Goal: Information Seeking & Learning: Learn about a topic

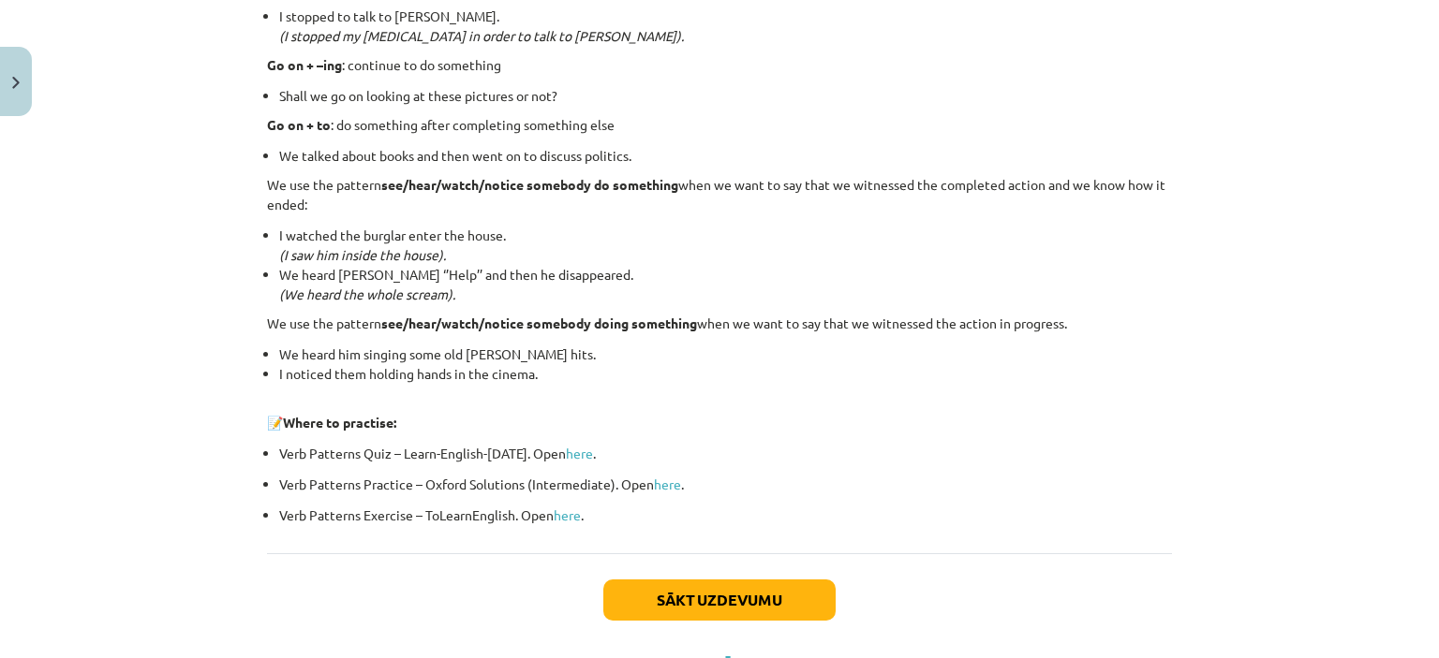
scroll to position [2537, 0]
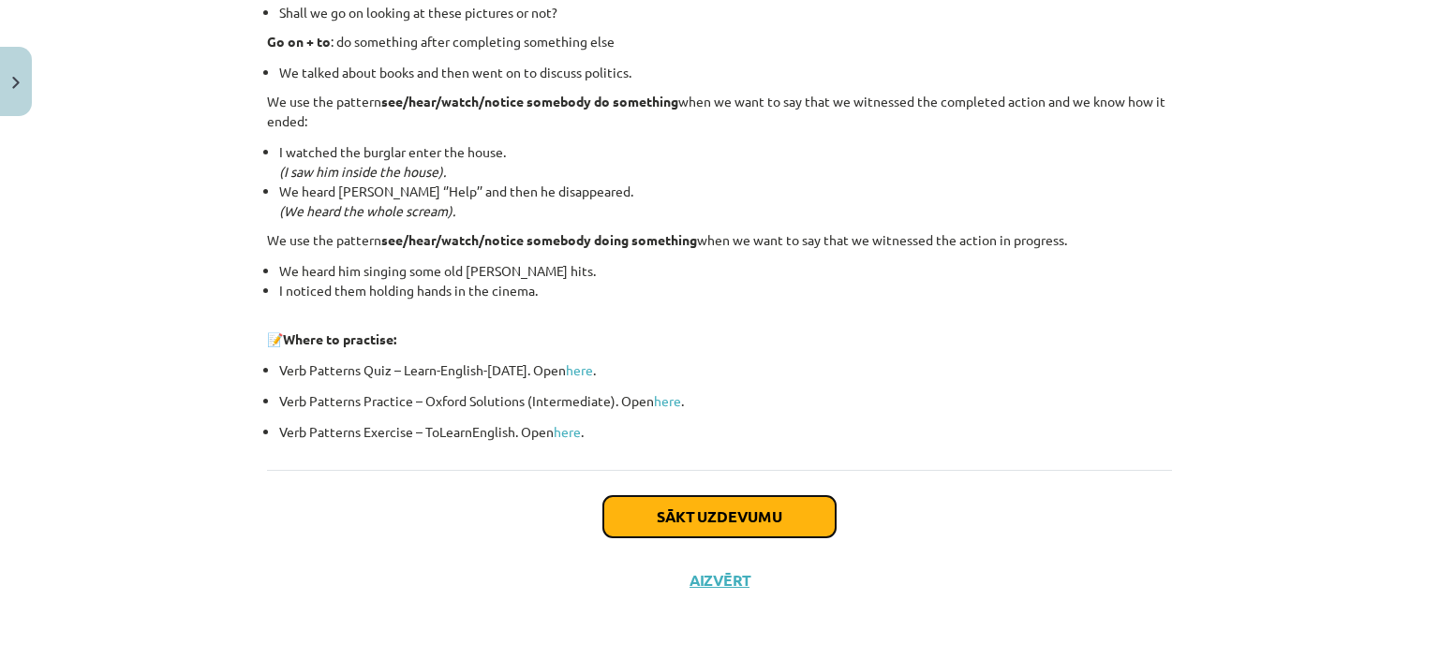
click at [674, 501] on button "Sākt uzdevumu" at bounding box center [719, 516] width 232 height 41
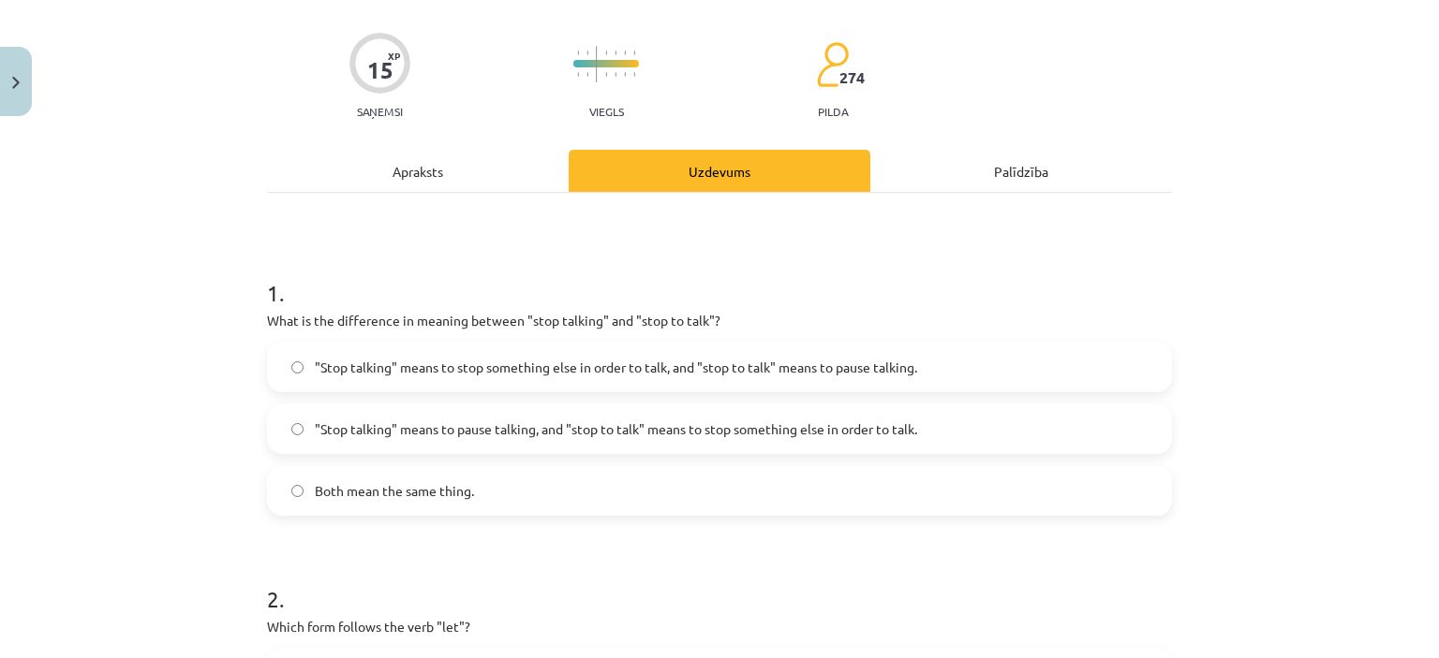
scroll to position [128, 0]
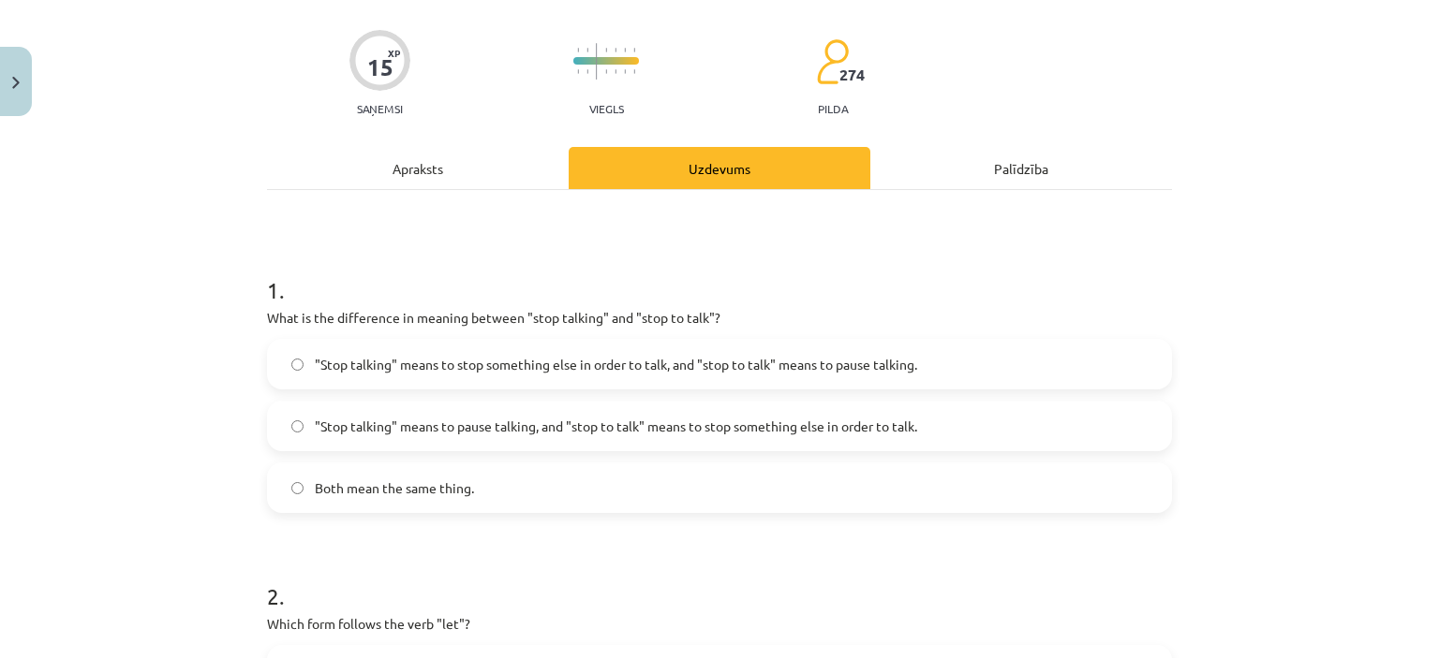
click at [674, 501] on label "Both mean the same thing." at bounding box center [719, 488] width 901 height 47
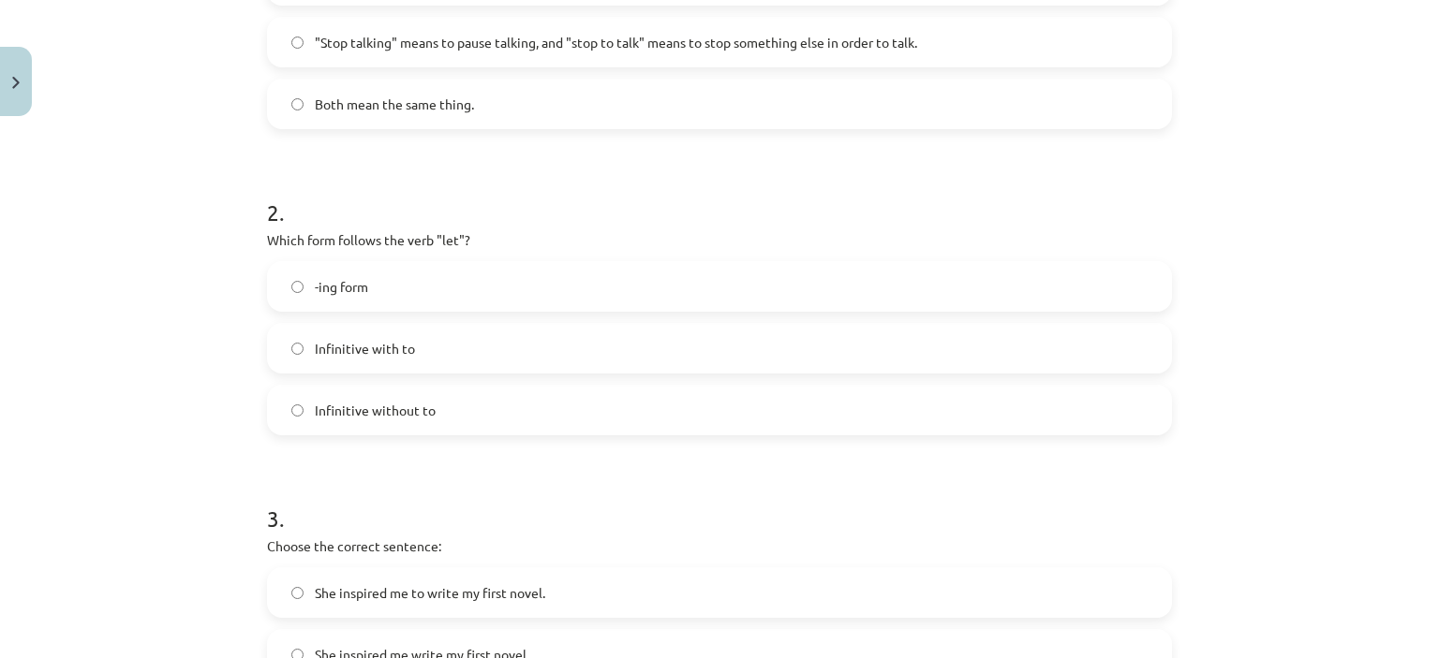
scroll to position [527, 0]
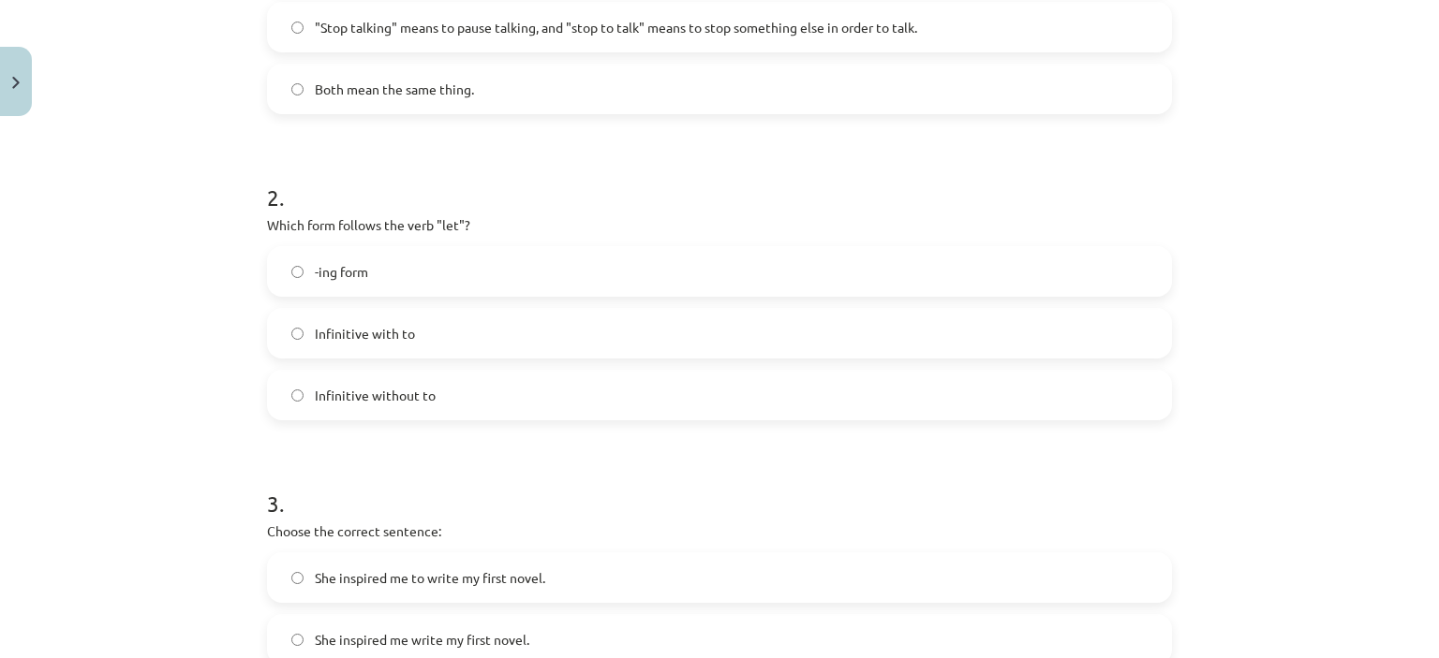
click at [695, 395] on label "Infinitive without to" at bounding box center [719, 395] width 901 height 47
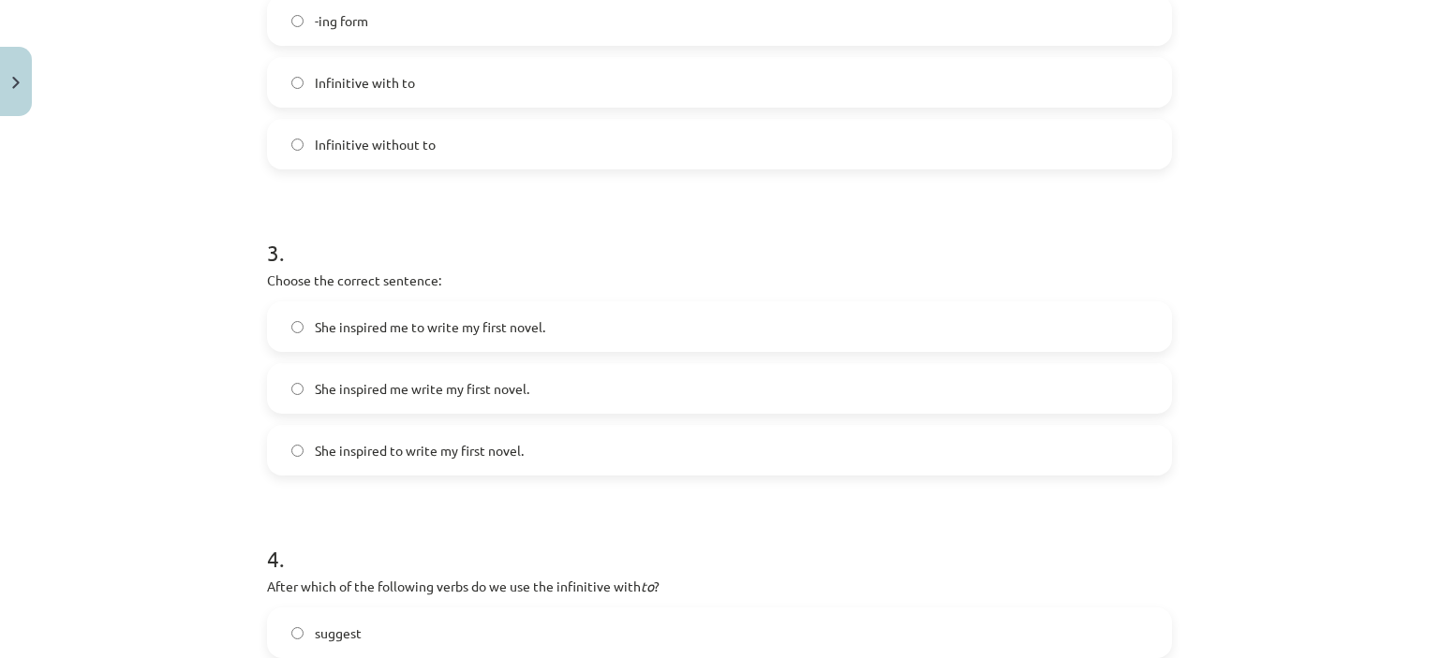
scroll to position [779, 0]
click at [659, 310] on label "She inspired me to write my first novel." at bounding box center [719, 326] width 901 height 47
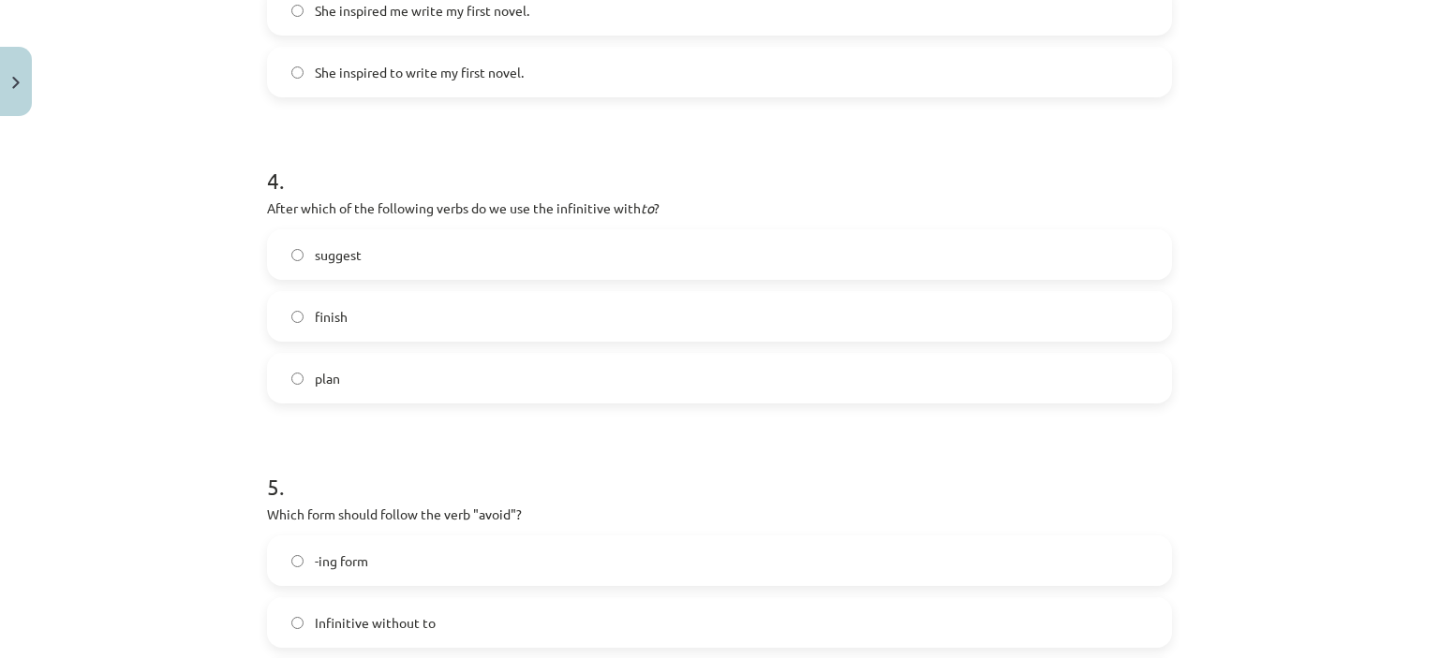
scroll to position [1182, 0]
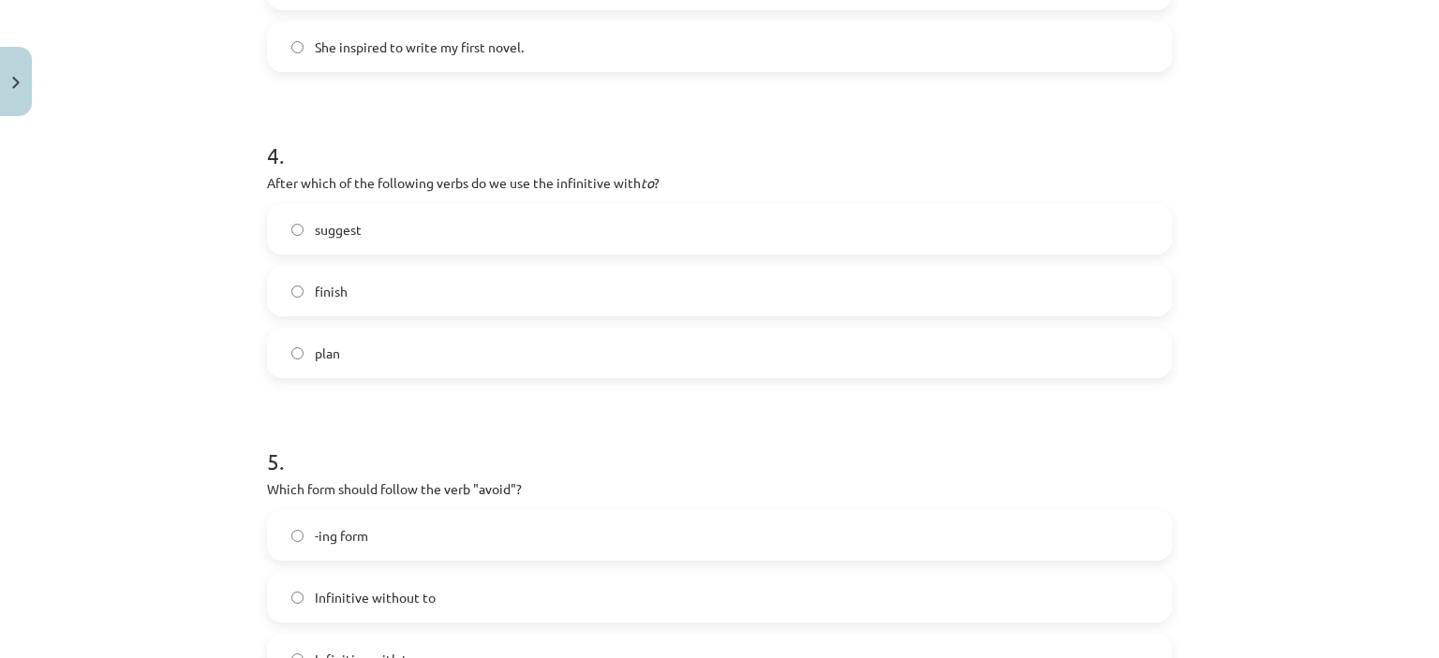
click at [651, 221] on label "suggest" at bounding box center [719, 229] width 901 height 47
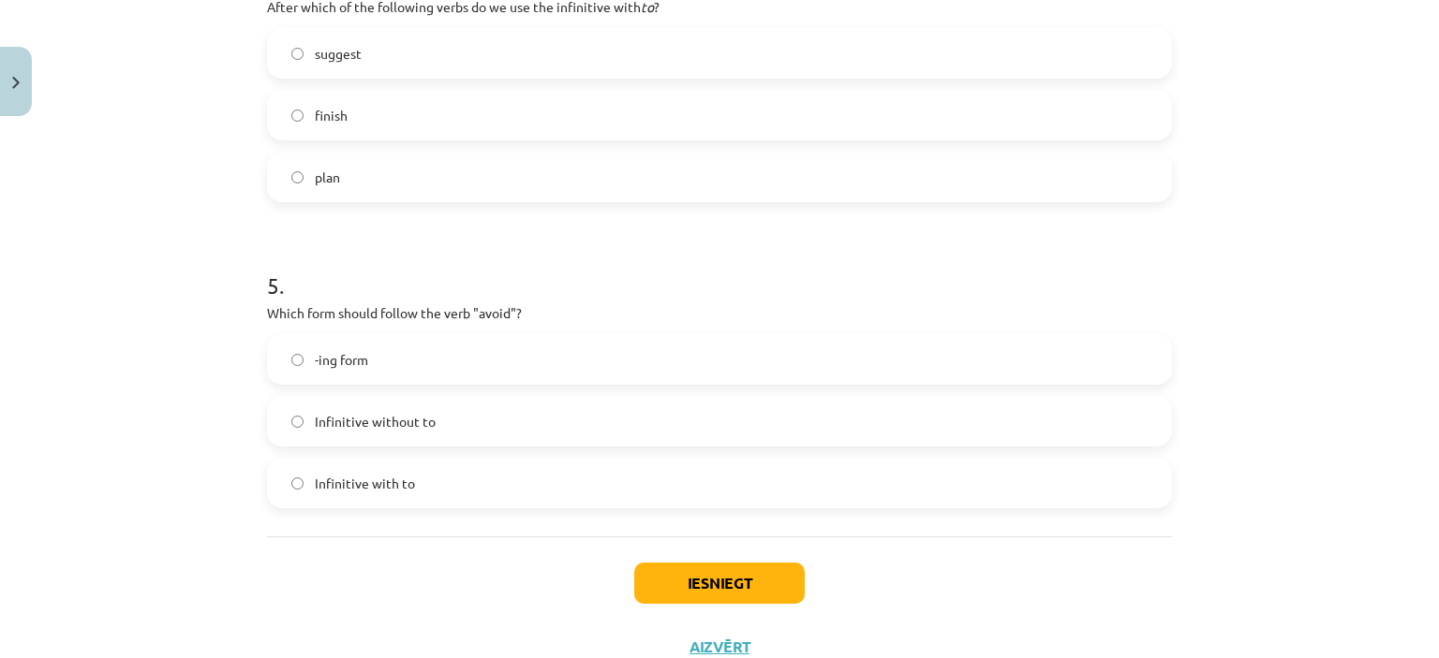
scroll to position [1425, 0]
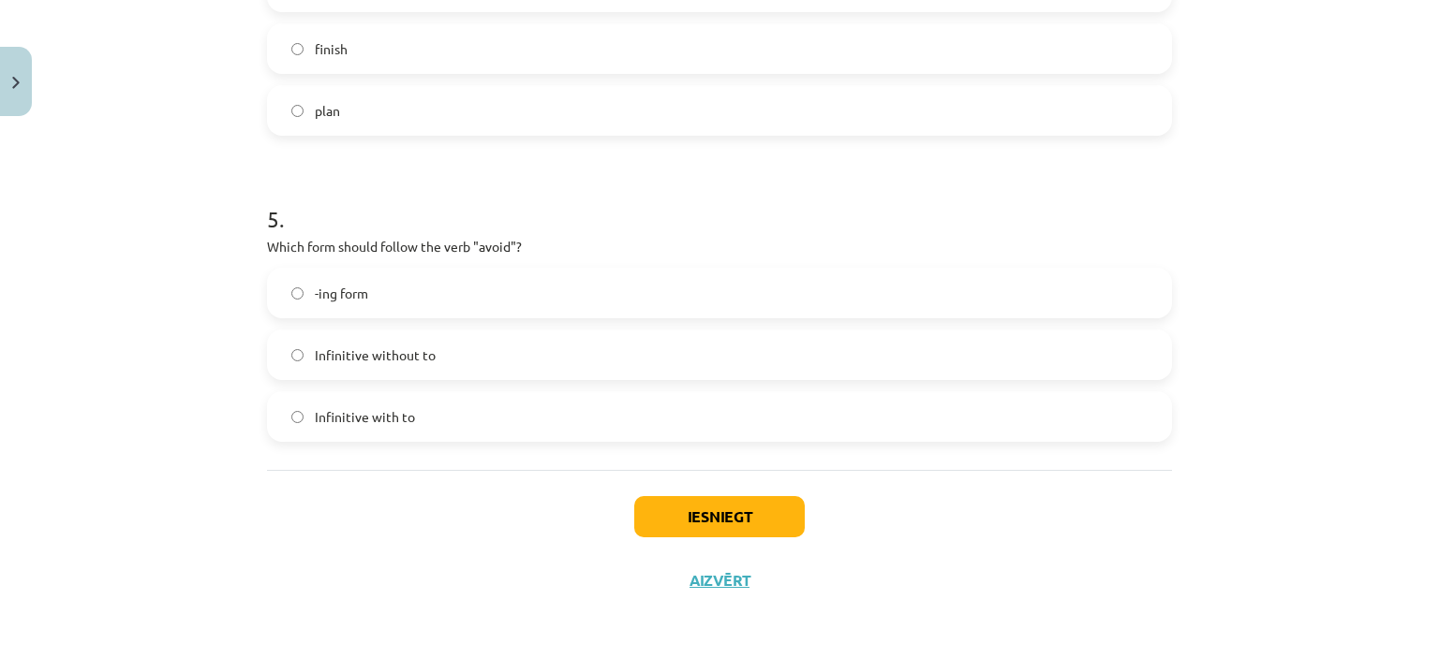
click at [554, 347] on label "Infinitive without to" at bounding box center [719, 355] width 901 height 47
click at [673, 510] on button "Iesniegt" at bounding box center [719, 516] width 170 height 41
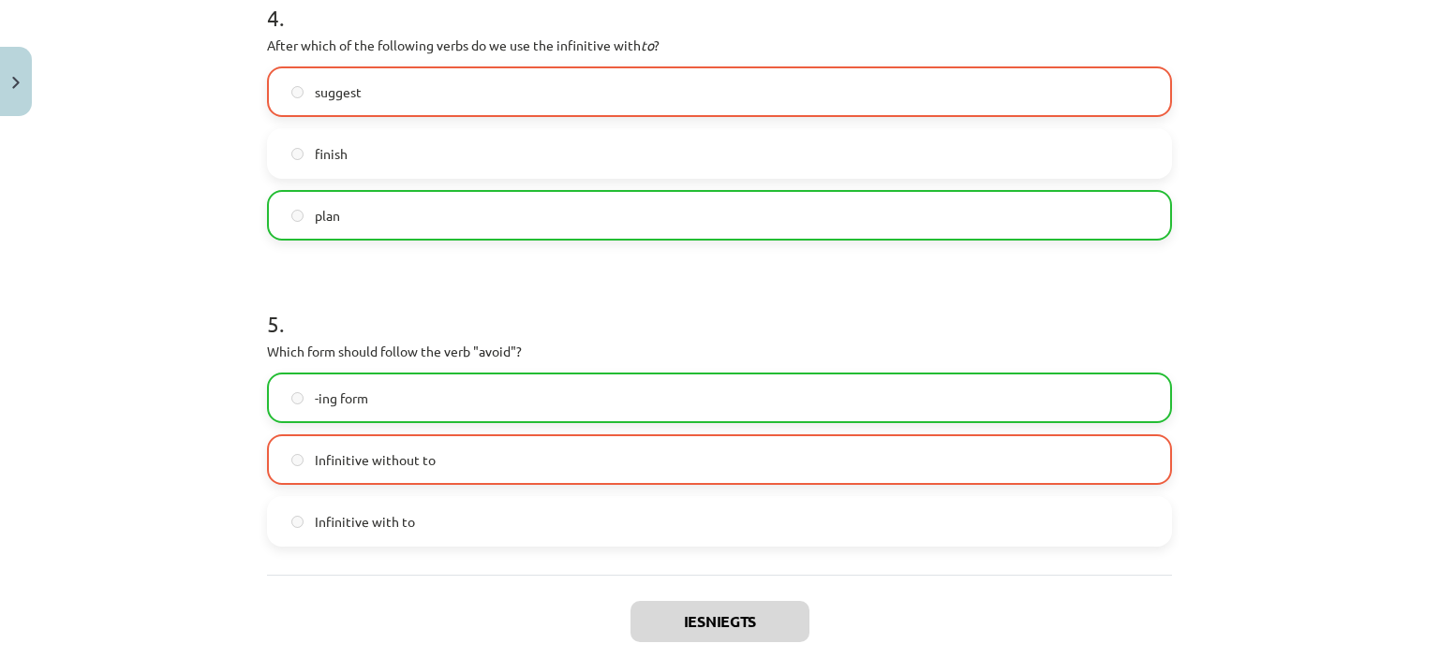
scroll to position [1484, 0]
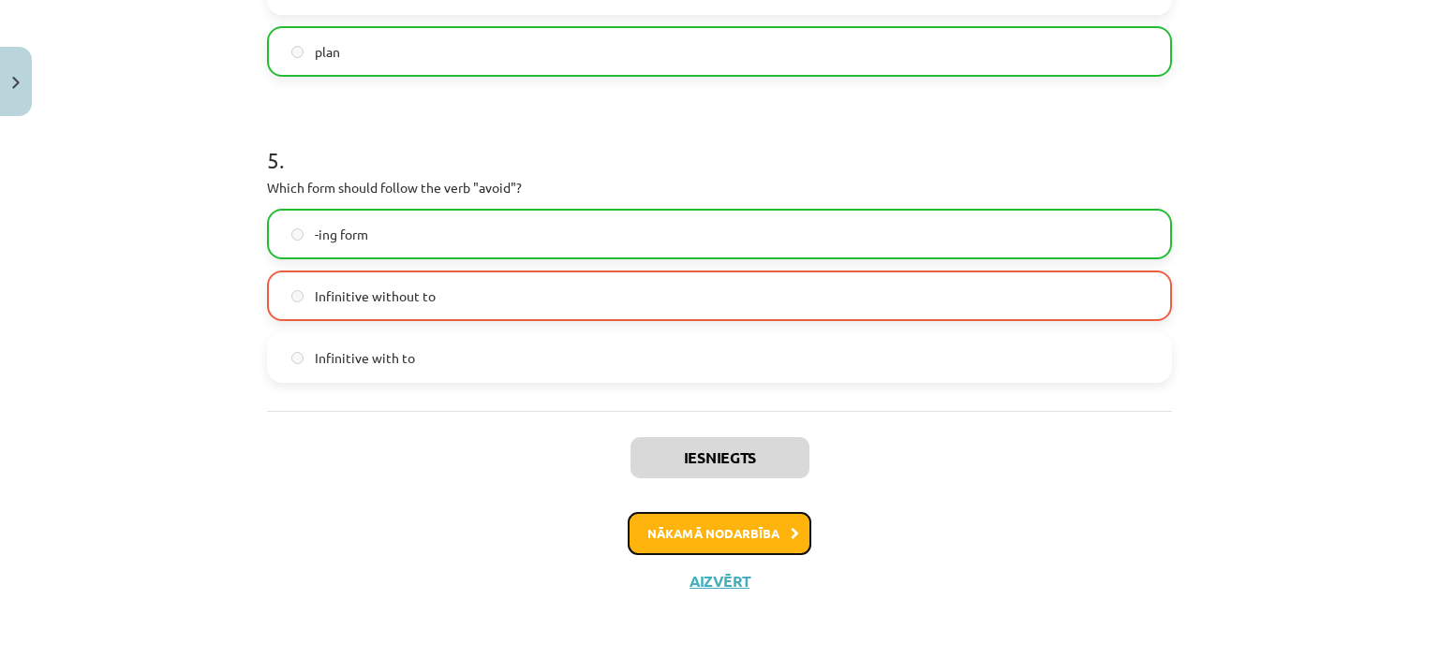
click at [696, 523] on button "Nākamā nodarbība" at bounding box center [720, 533] width 184 height 43
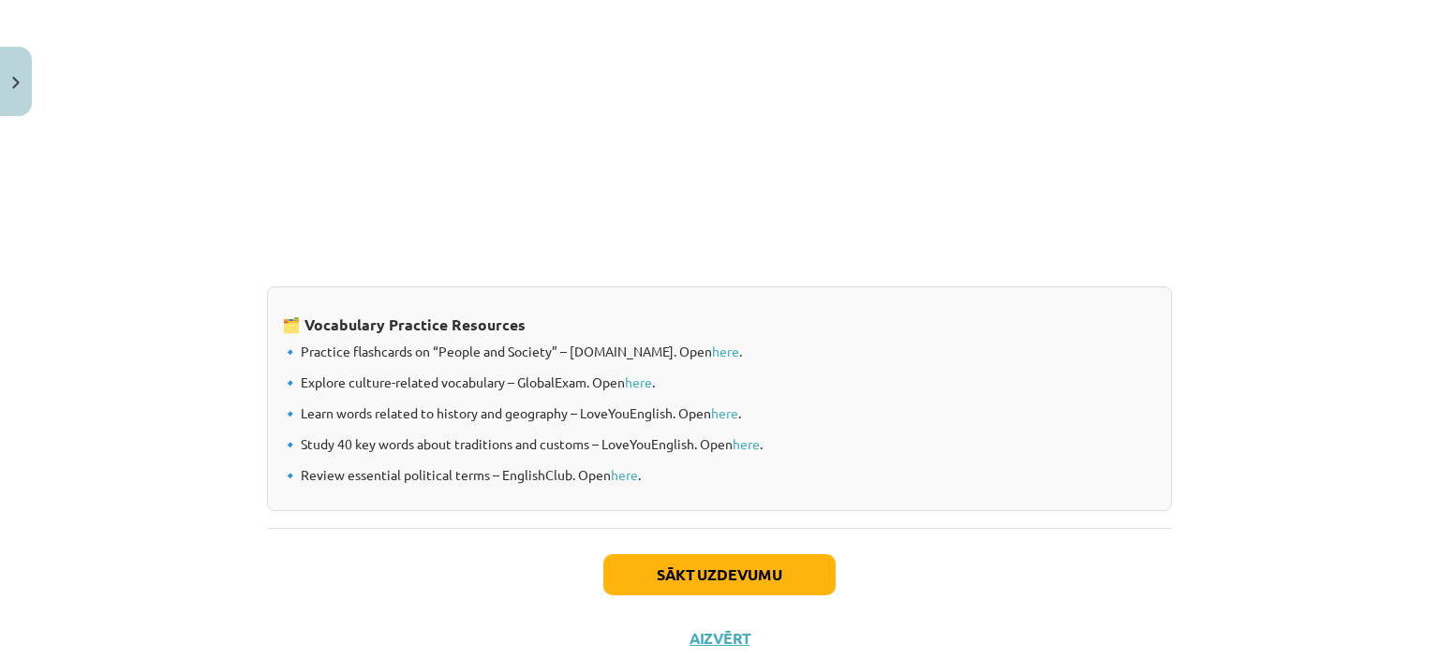
scroll to position [1498, 0]
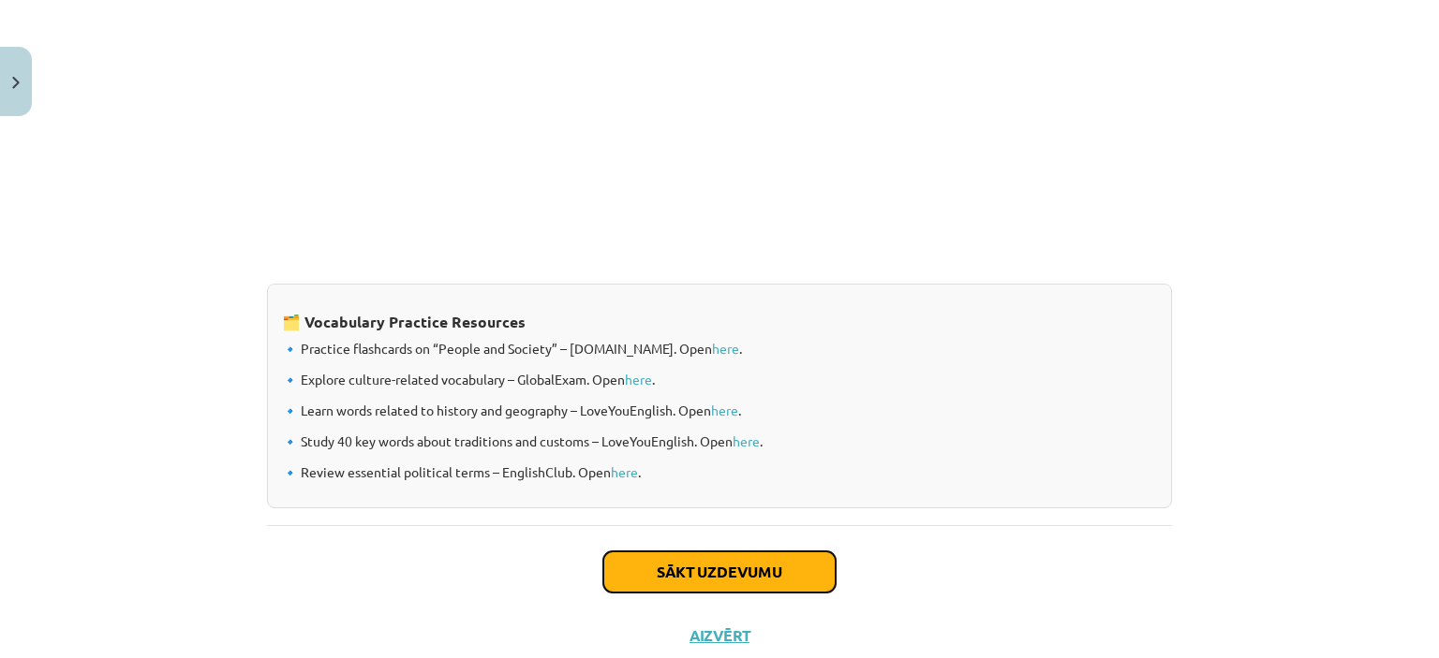
click at [644, 557] on button "Sākt uzdevumu" at bounding box center [719, 572] width 232 height 41
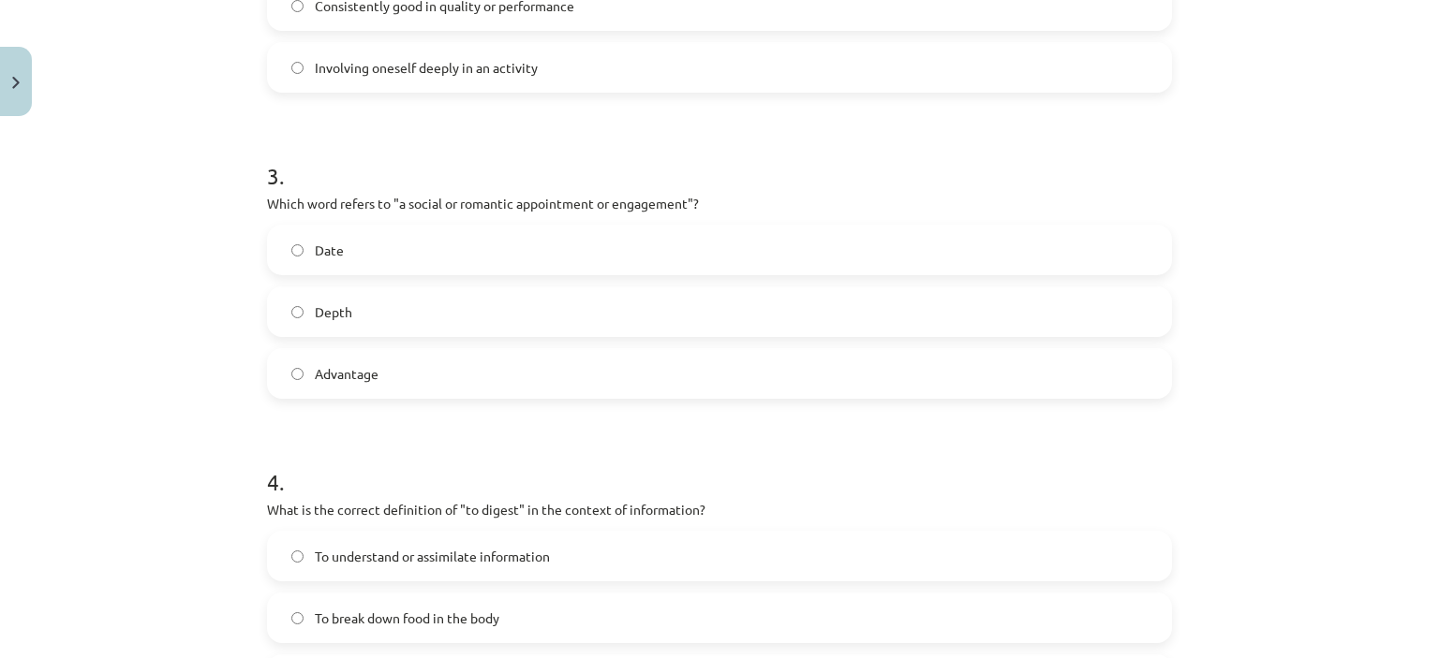
scroll to position [1486, 0]
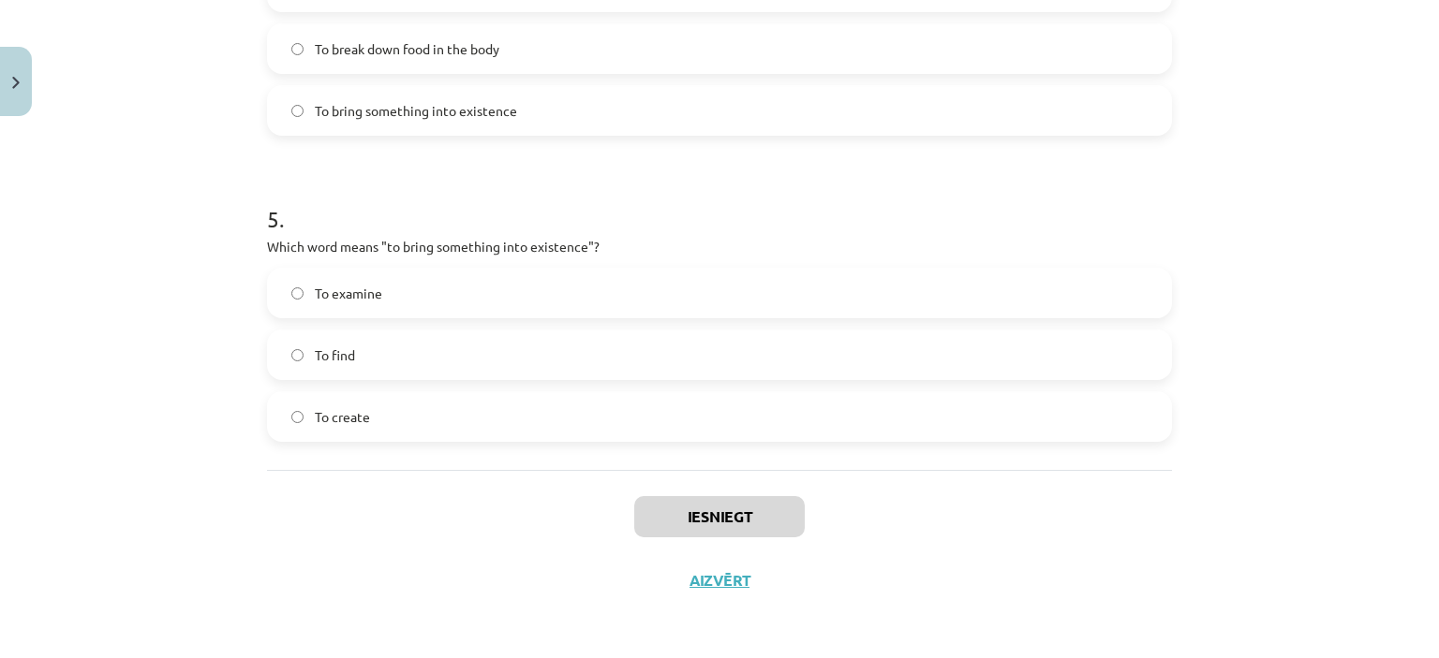
click at [782, 378] on div "To find" at bounding box center [719, 355] width 905 height 51
click at [783, 370] on label "To find" at bounding box center [719, 355] width 901 height 47
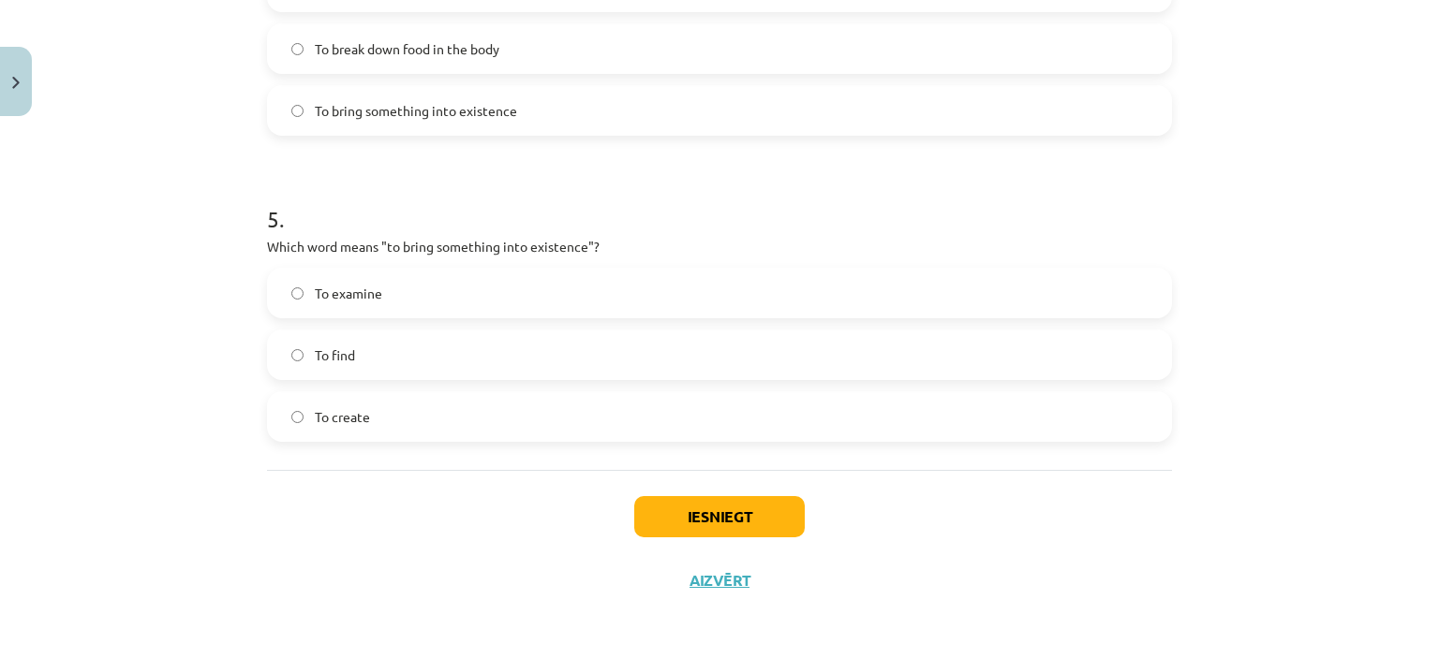
click at [567, 402] on label "To create" at bounding box center [719, 416] width 901 height 47
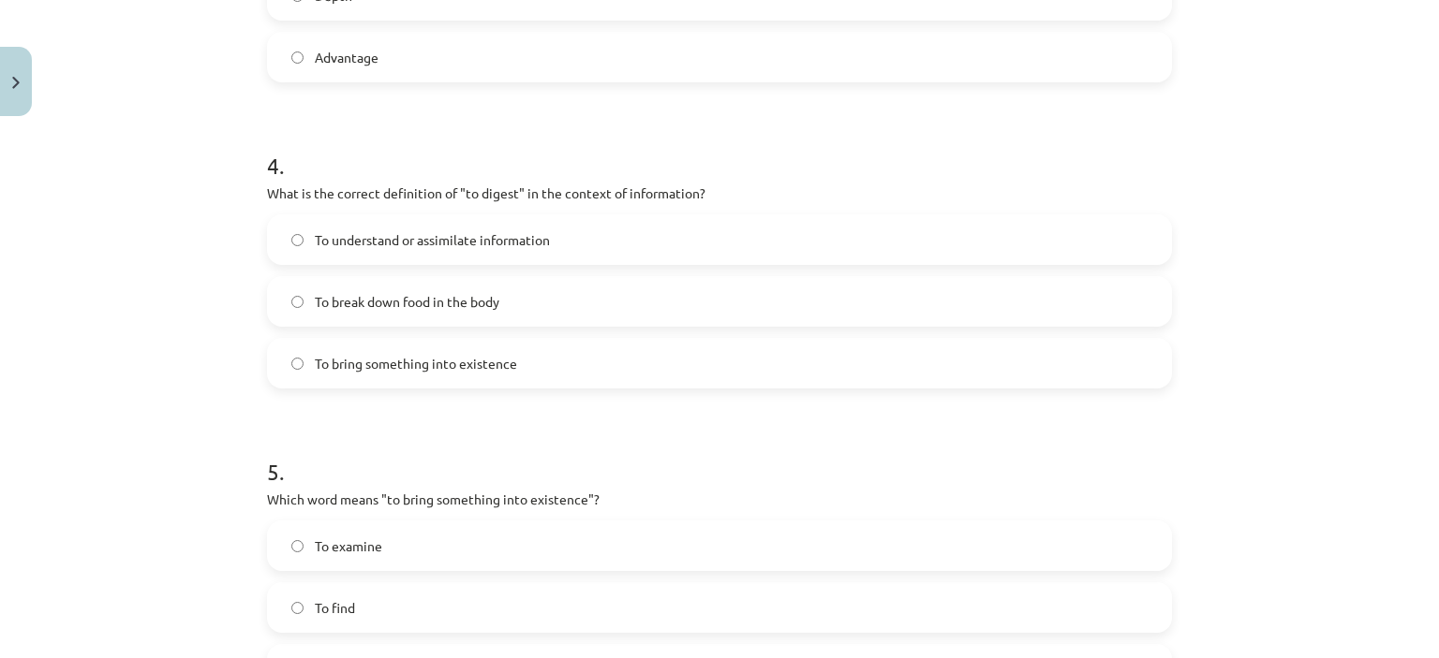
scroll to position [1232, 0]
click at [610, 299] on label "To break down food in the body" at bounding box center [719, 303] width 901 height 47
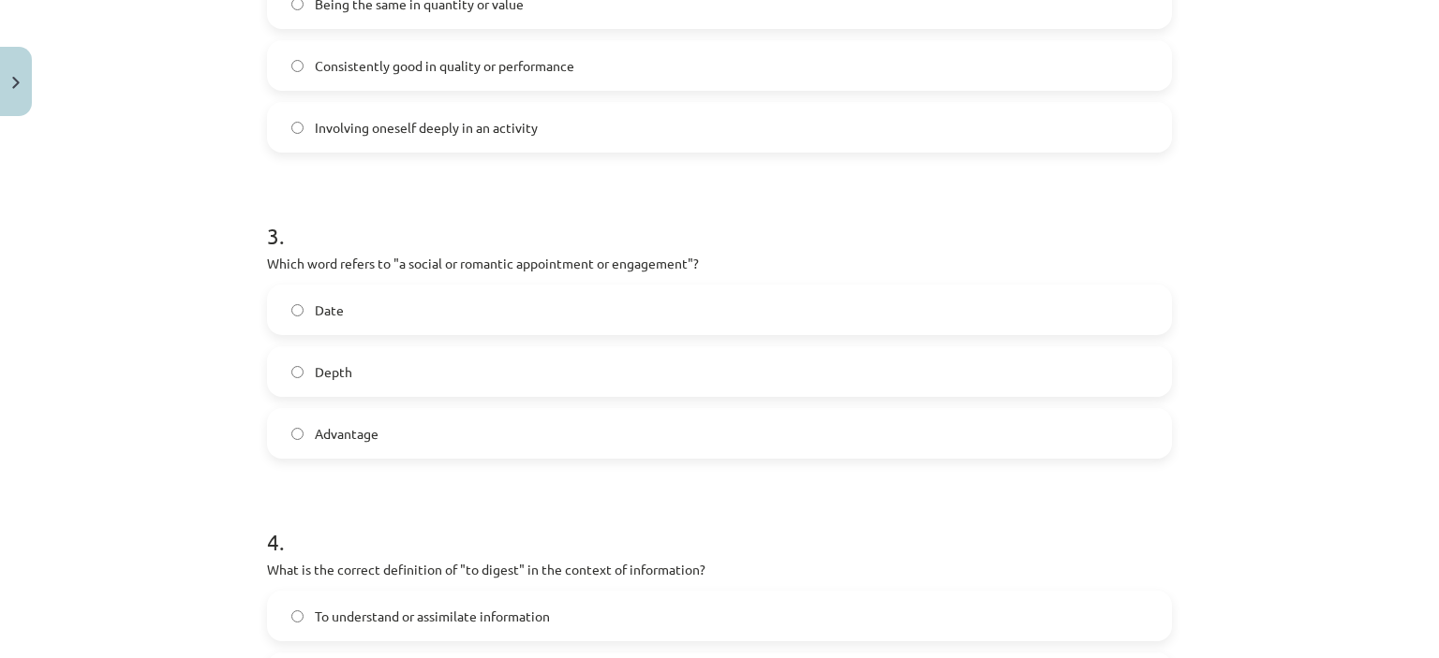
scroll to position [856, 0]
click at [421, 303] on label "Date" at bounding box center [719, 311] width 901 height 47
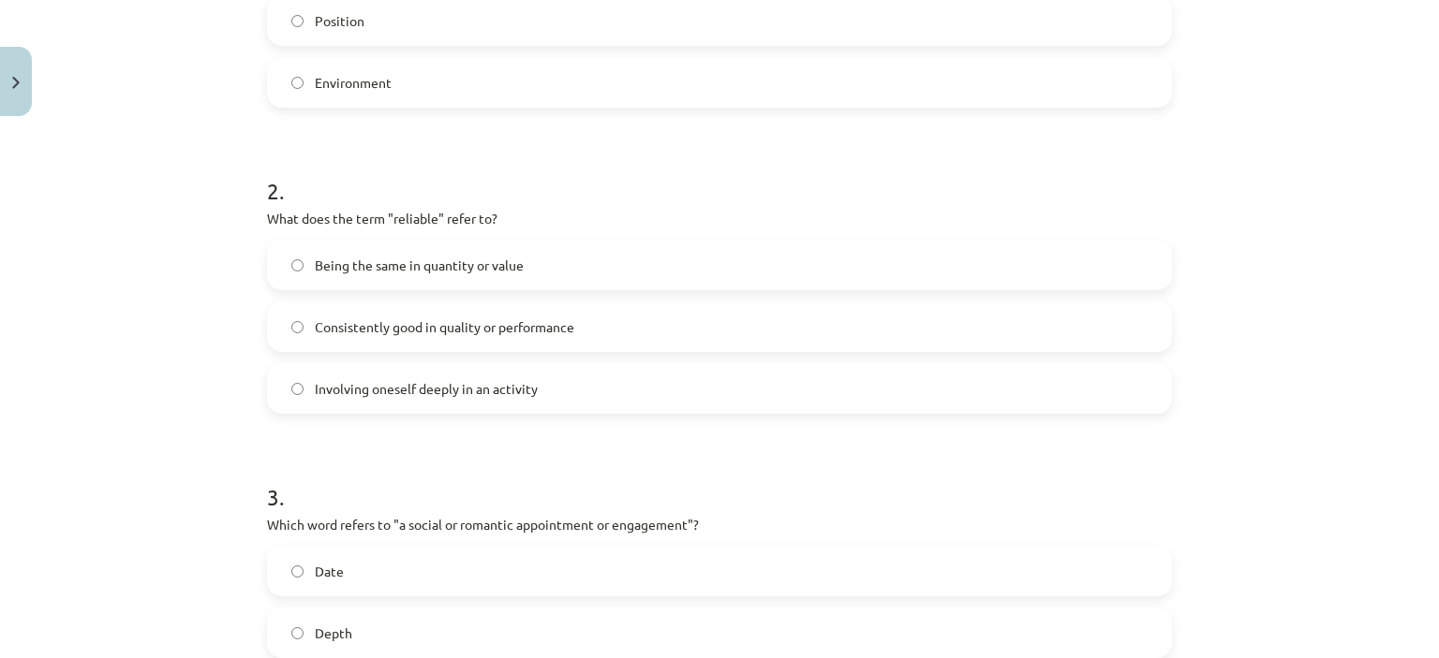
scroll to position [595, 0]
click at [427, 321] on span "Consistently good in quality or performance" at bounding box center [444, 328] width 259 height 20
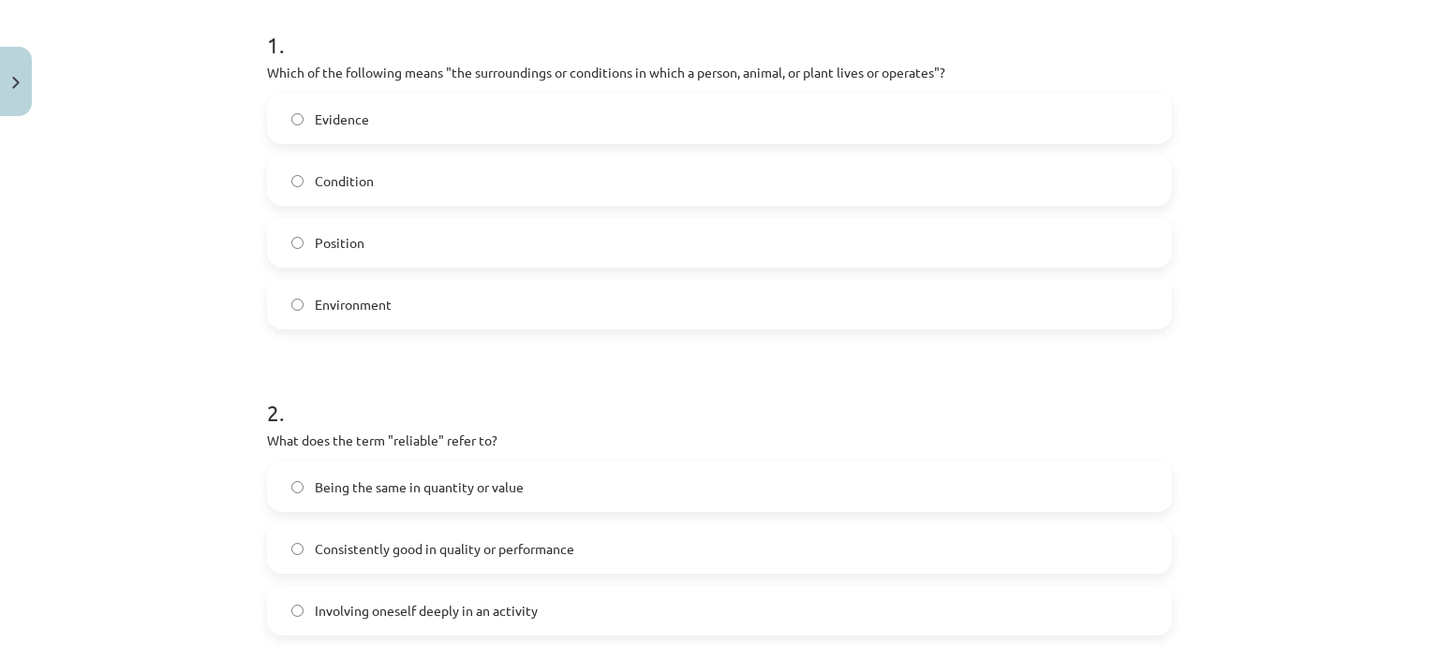
scroll to position [373, 0]
click at [461, 230] on label "Position" at bounding box center [719, 243] width 901 height 47
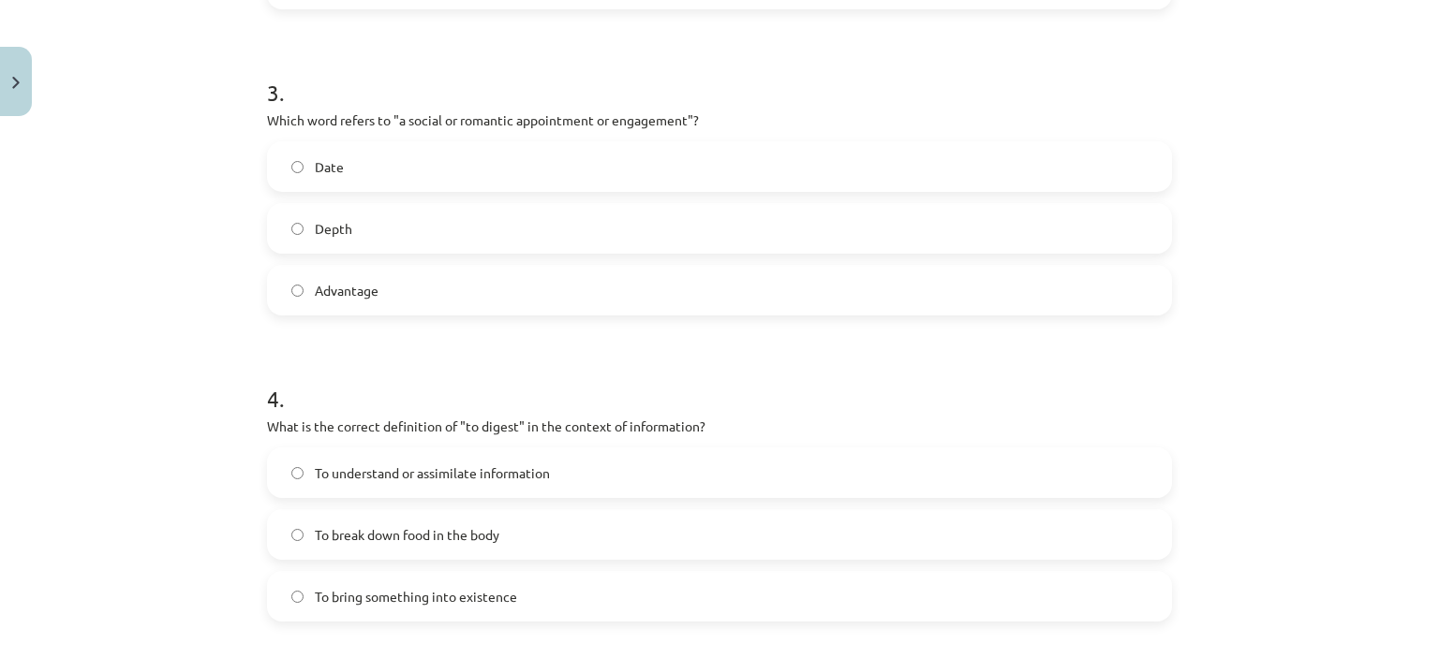
scroll to position [1486, 0]
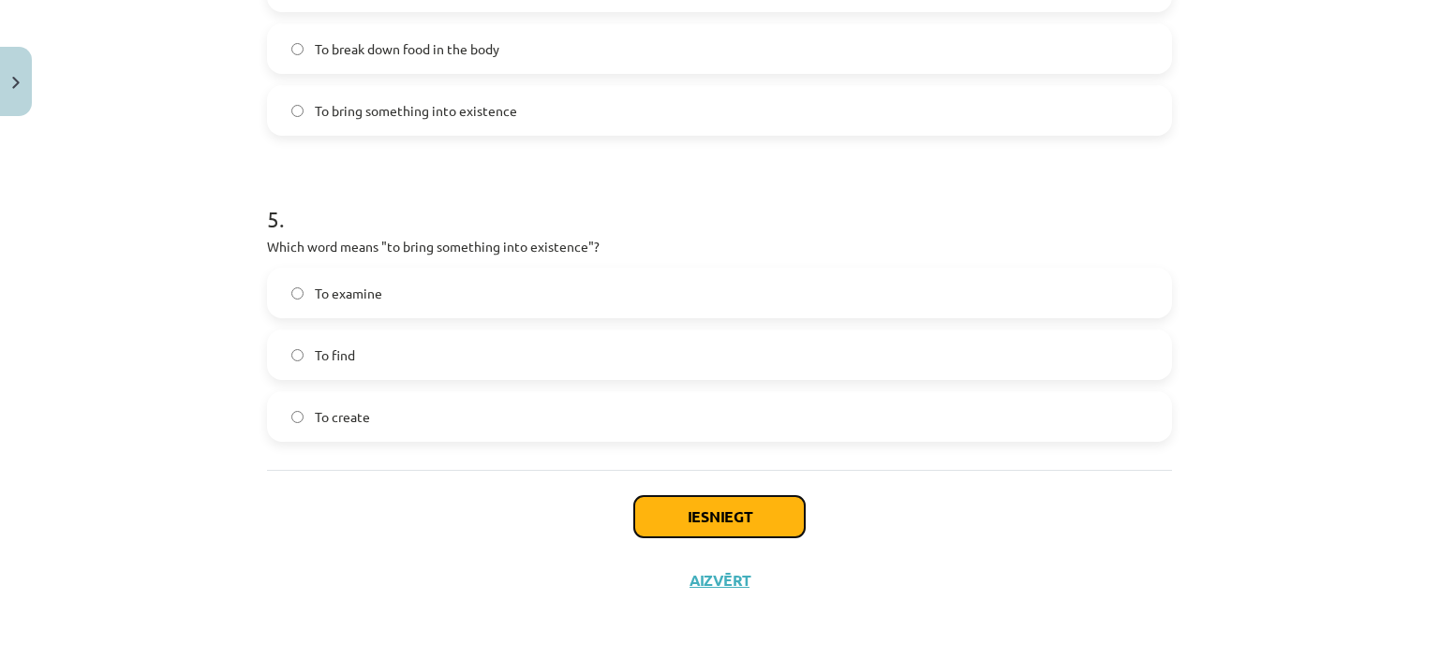
click at [690, 522] on button "Iesniegt" at bounding box center [719, 516] width 170 height 41
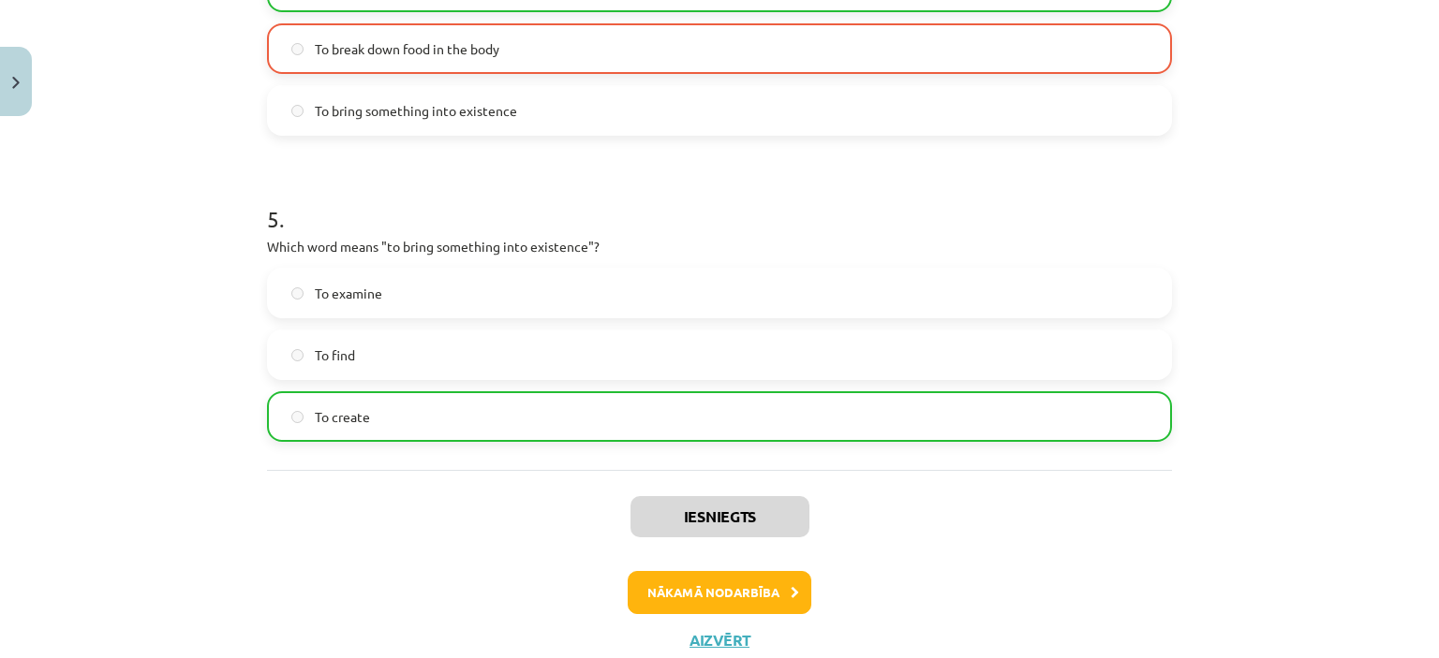
scroll to position [1489, 0]
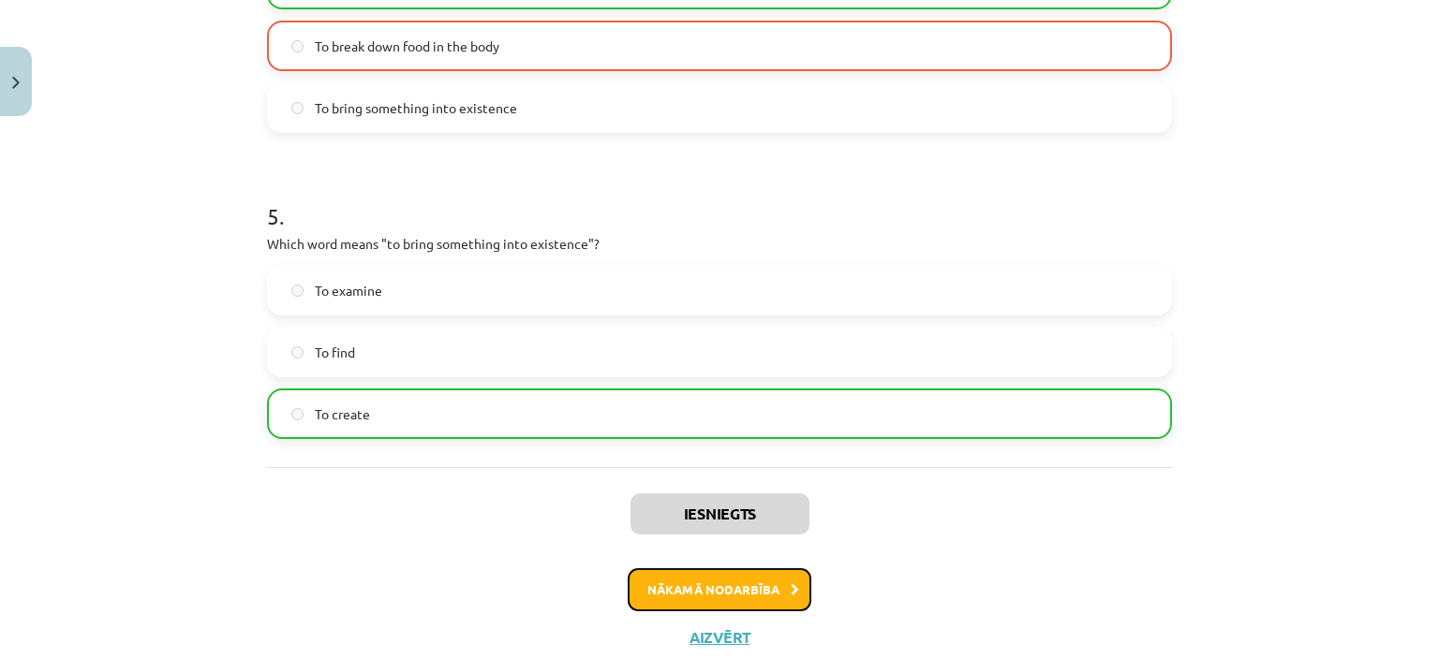
click at [690, 576] on button "Nākamā nodarbība" at bounding box center [720, 590] width 184 height 43
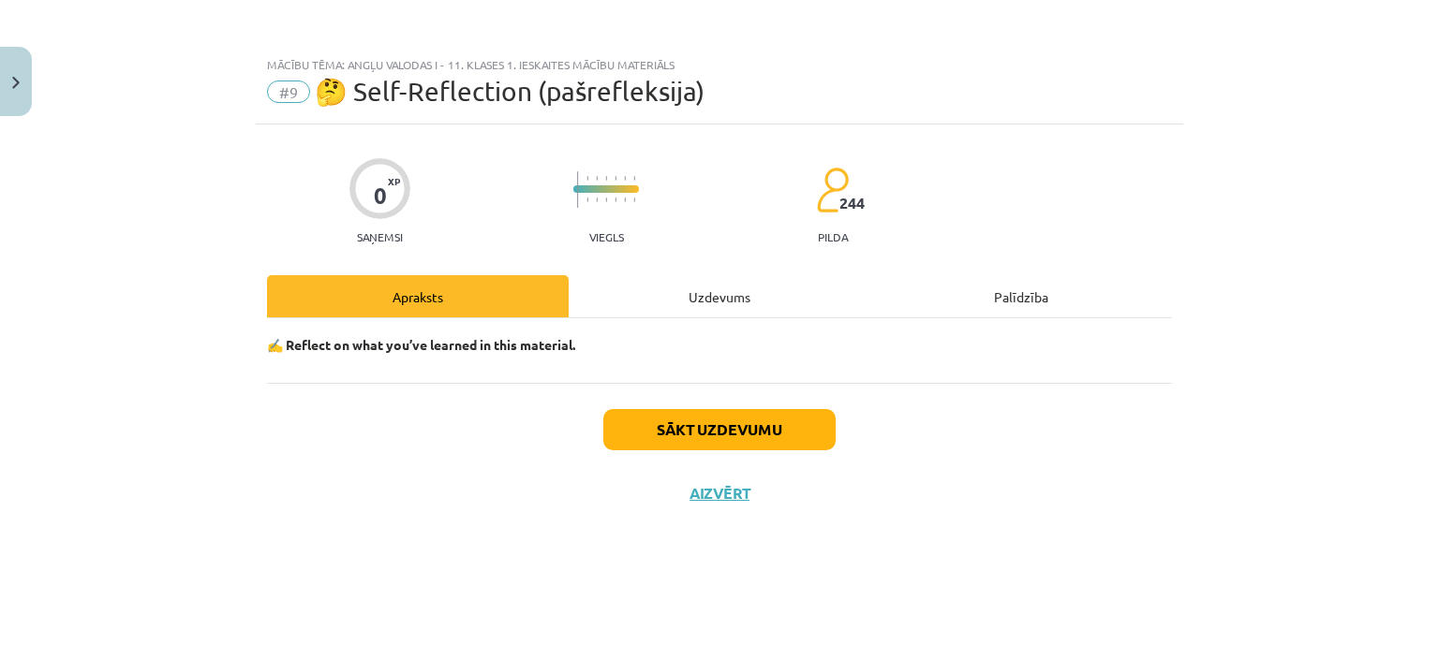
scroll to position [0, 0]
click at [732, 442] on button "Sākt uzdevumu" at bounding box center [719, 429] width 232 height 41
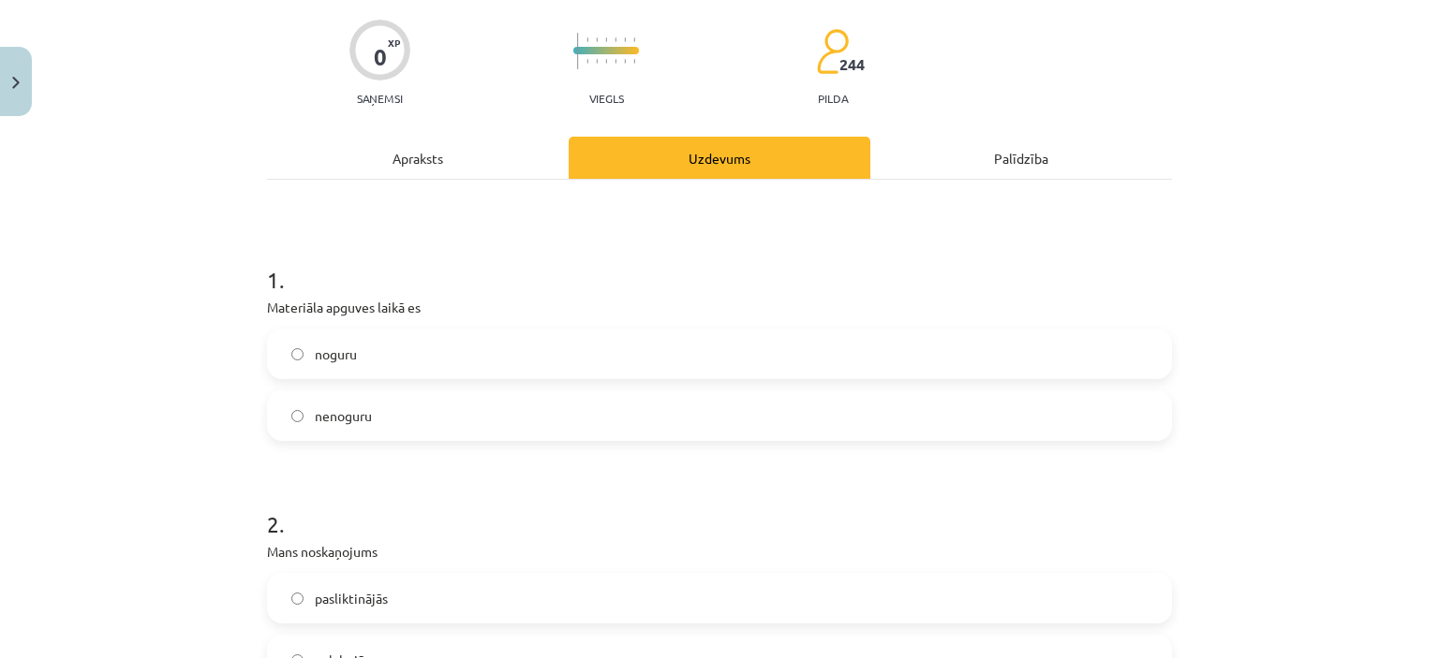
scroll to position [142, 0]
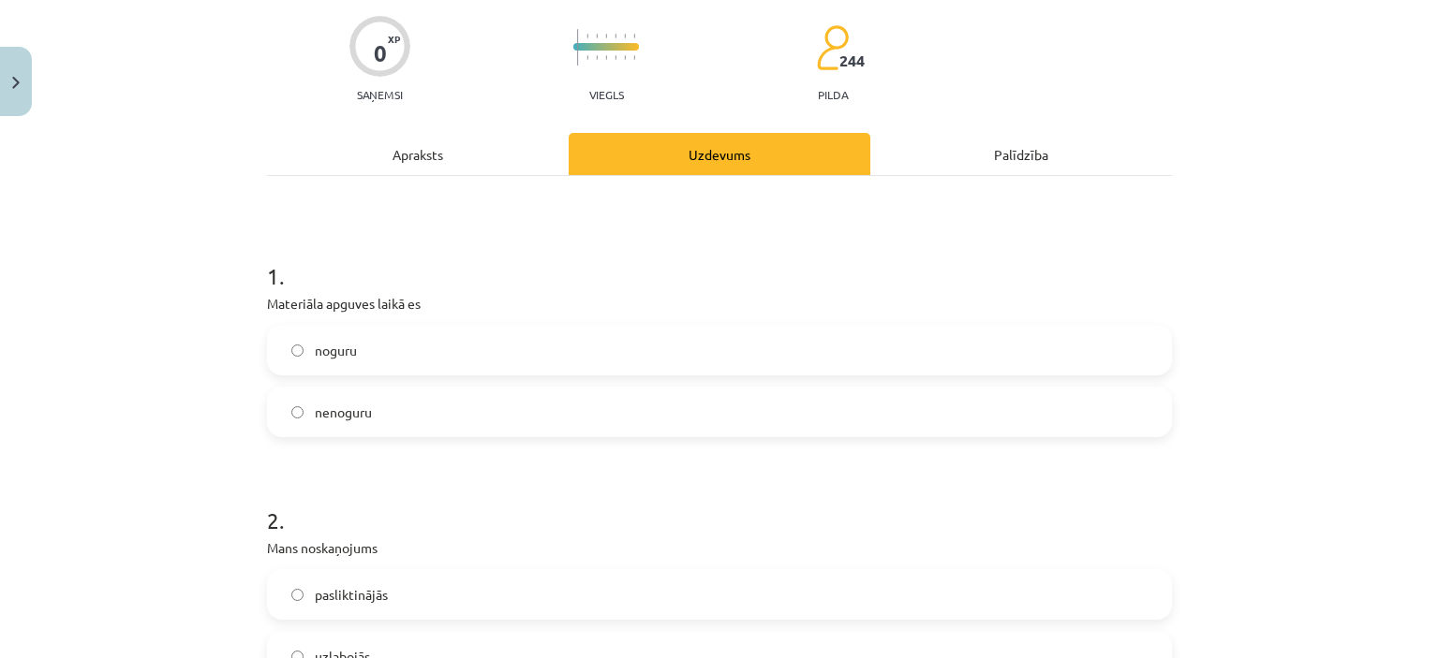
click at [701, 422] on label "nenoguru" at bounding box center [719, 412] width 901 height 47
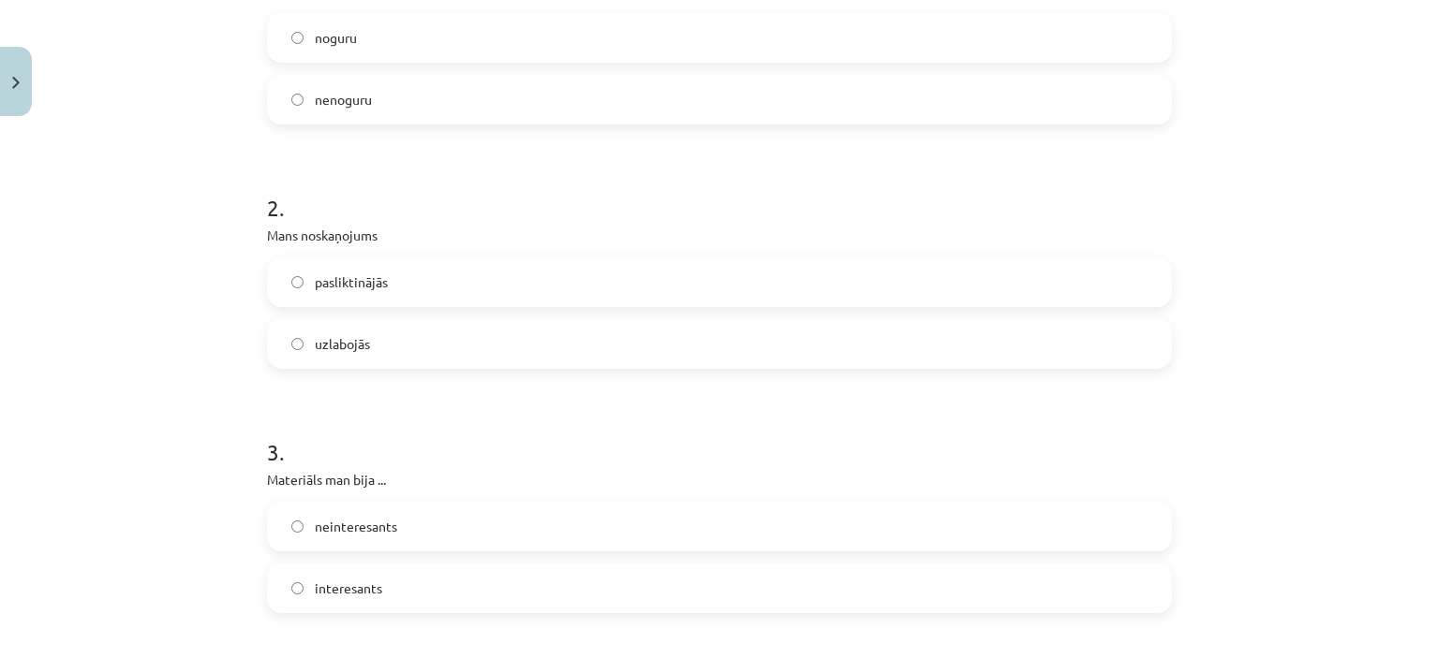
scroll to position [465, 0]
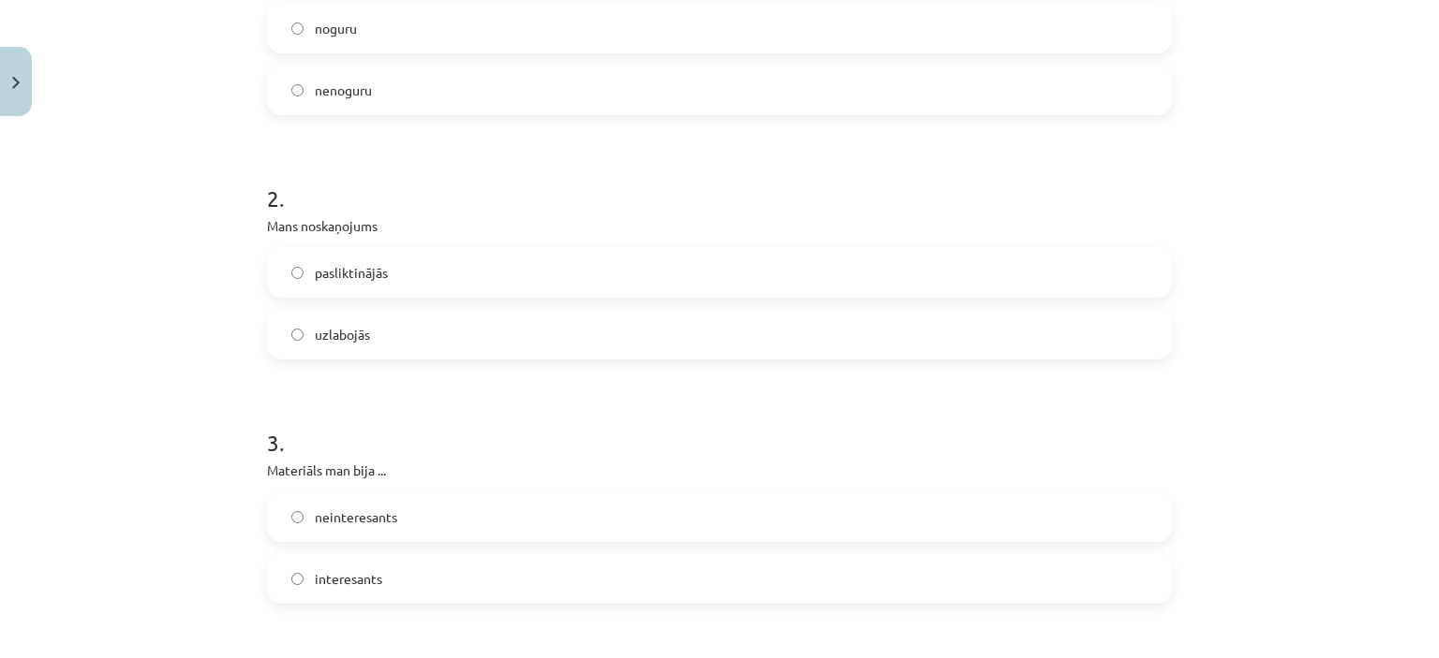
click at [691, 289] on label "pasliktinājās" at bounding box center [719, 272] width 901 height 47
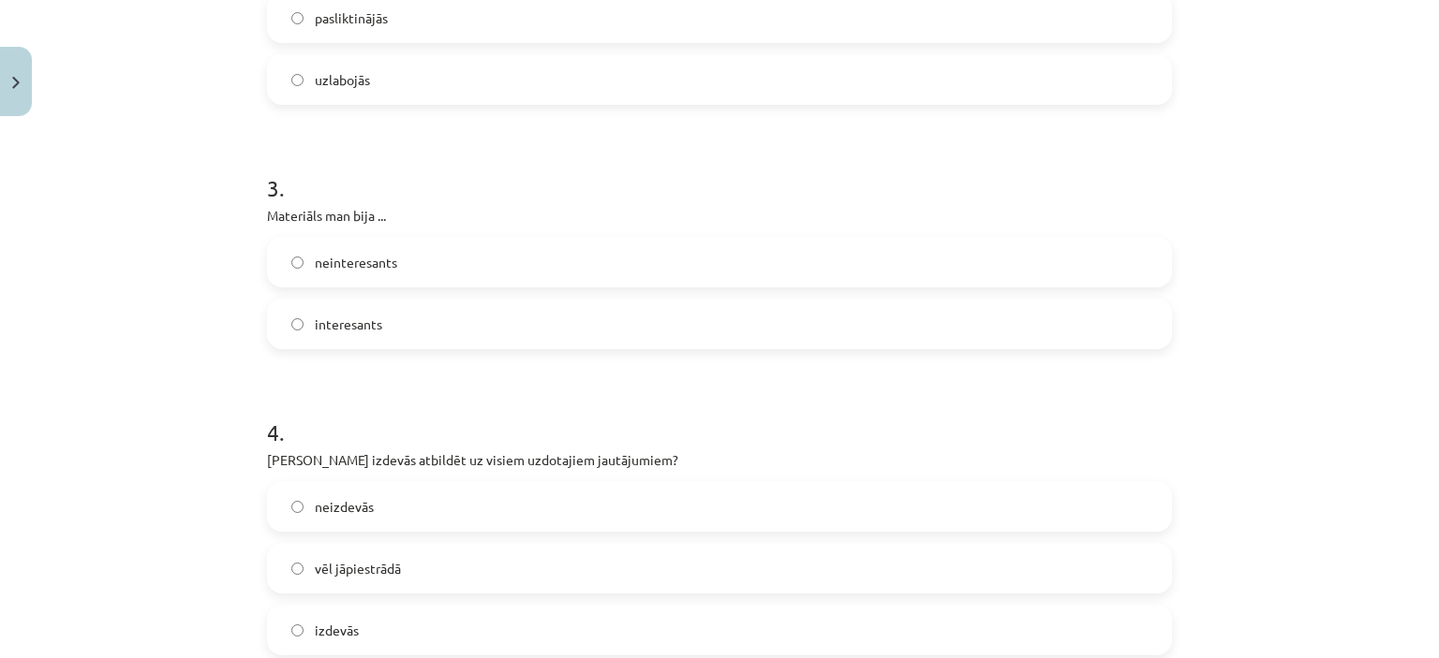
click at [475, 328] on label "interesants" at bounding box center [719, 324] width 901 height 47
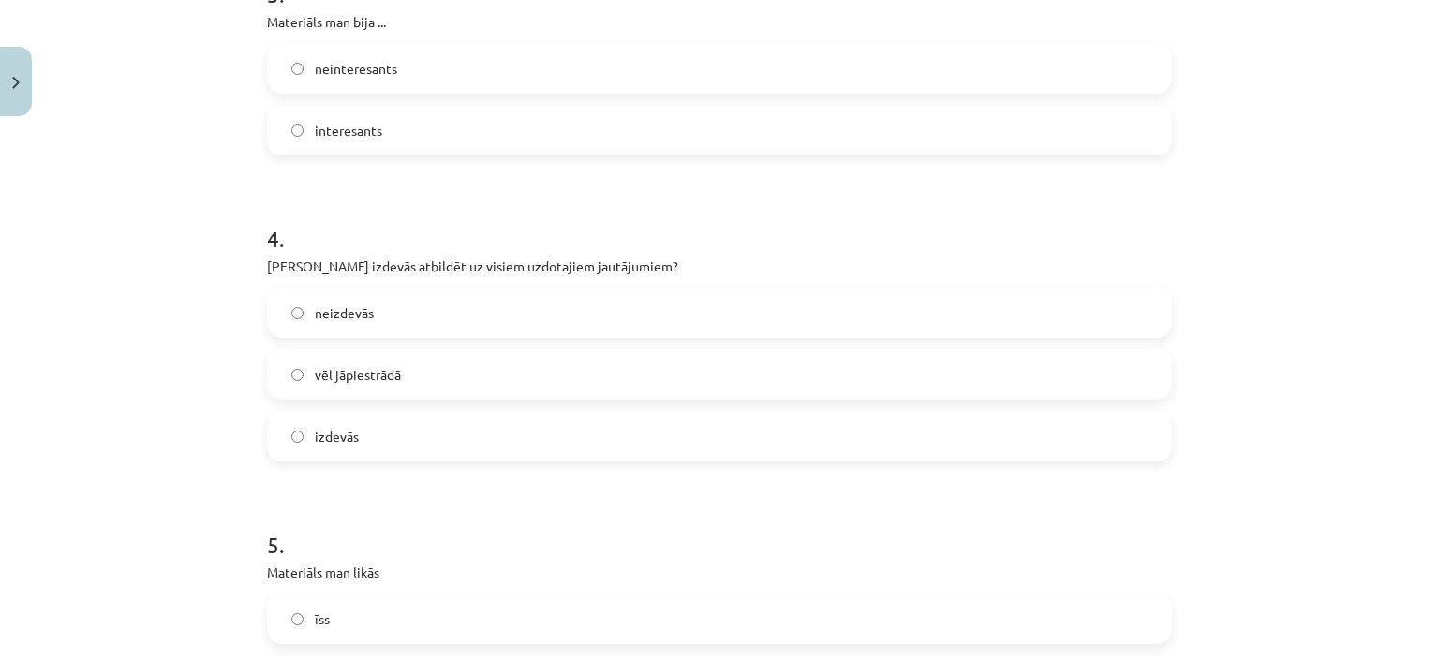
scroll to position [914, 0]
click at [419, 377] on label "vēl jāpiestrādā" at bounding box center [719, 373] width 901 height 47
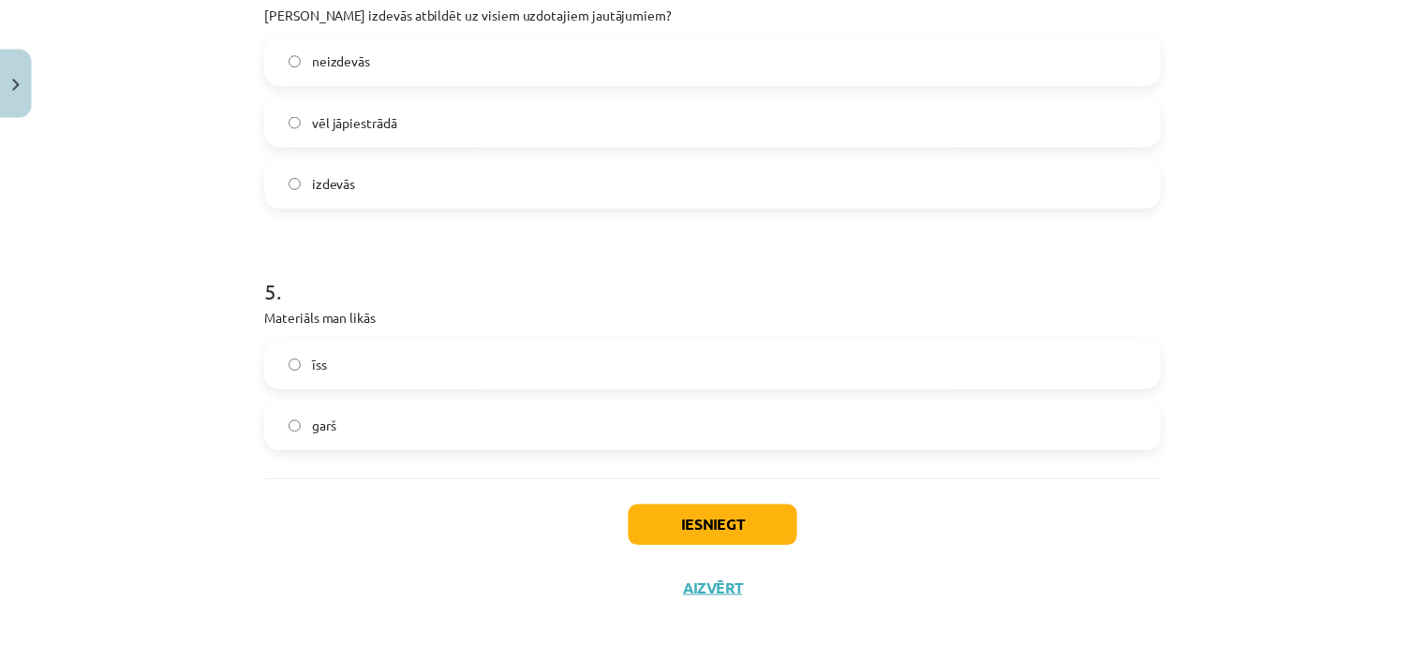
scroll to position [1169, 0]
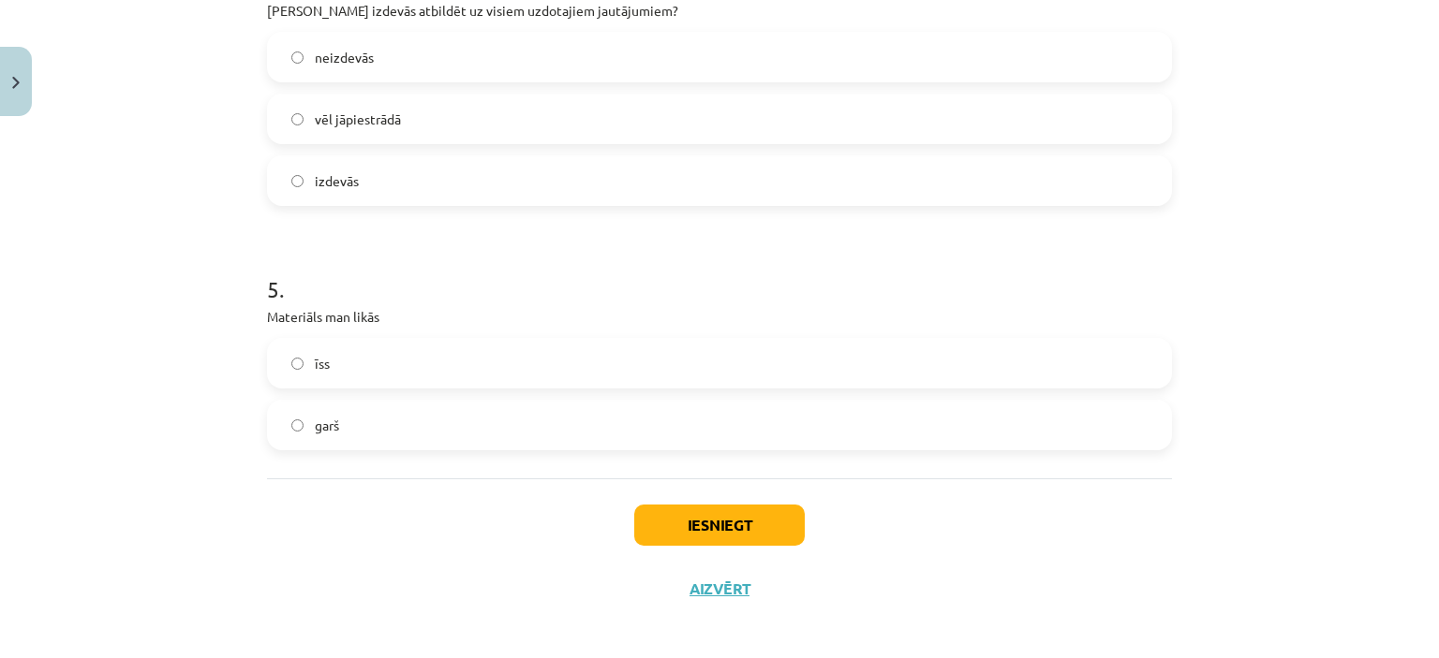
click at [497, 375] on label "īss" at bounding box center [719, 363] width 901 height 47
click at [673, 516] on button "Iesniegt" at bounding box center [719, 525] width 170 height 41
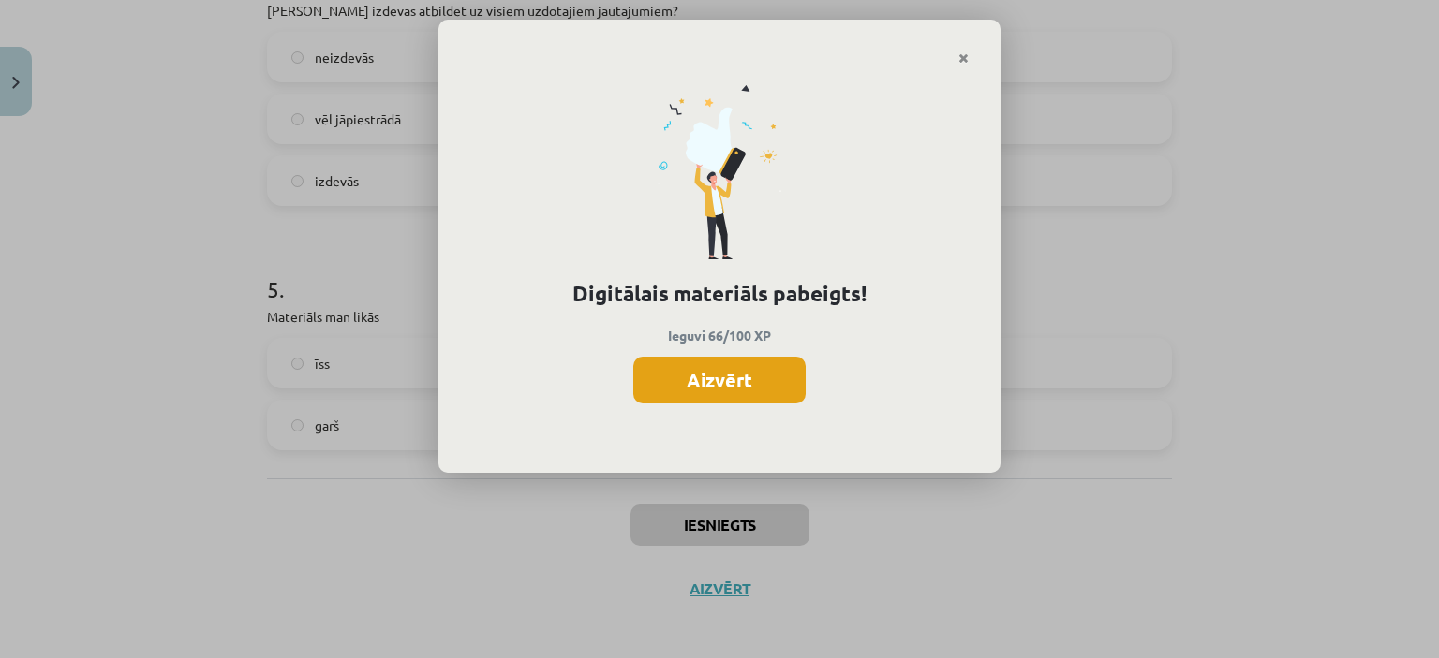
click at [778, 366] on button "Aizvērt" at bounding box center [719, 380] width 172 height 47
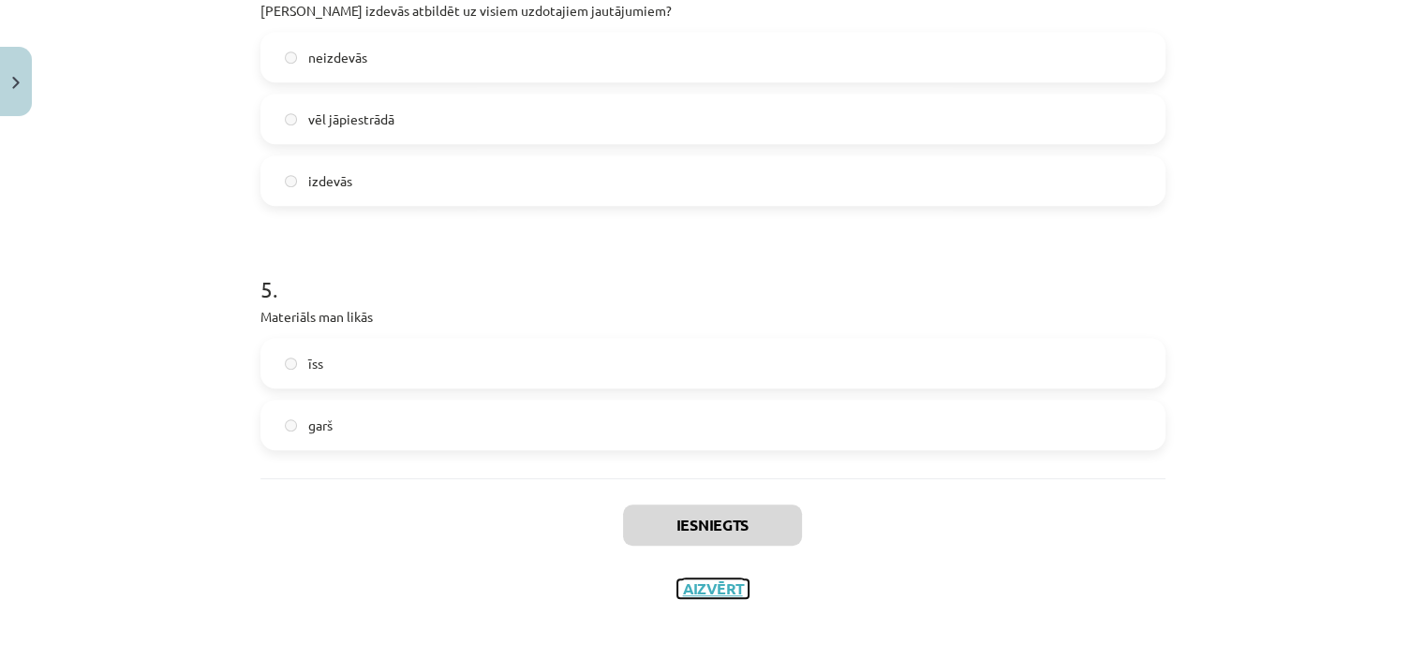
click at [686, 594] on button "Aizvērt" at bounding box center [712, 589] width 71 height 19
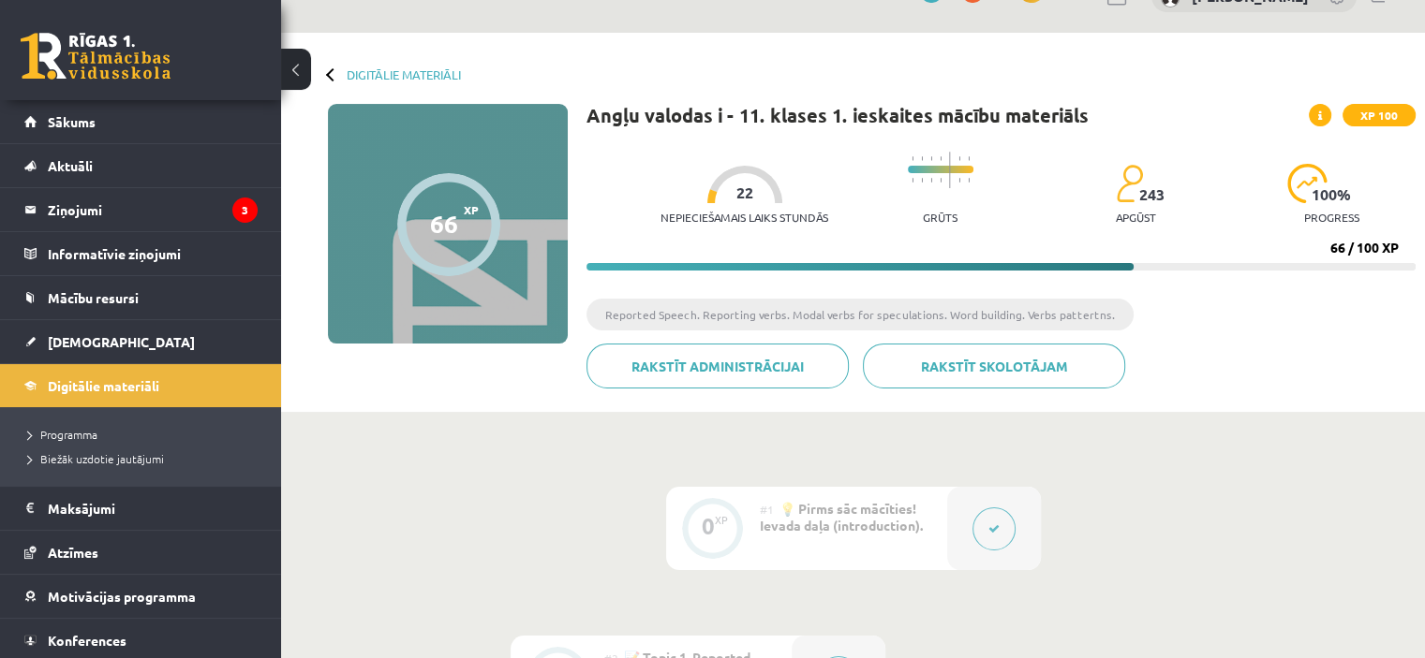
scroll to position [0, 0]
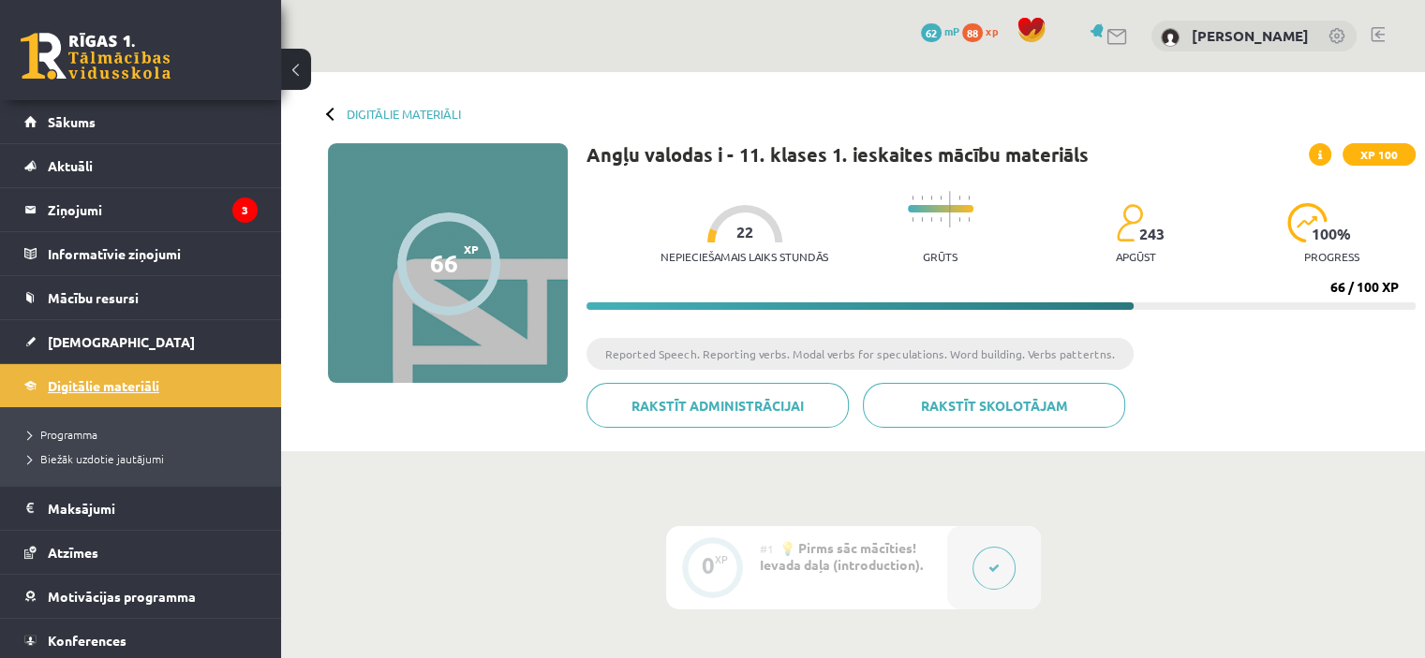
click at [103, 386] on span "Digitālie materiāli" at bounding box center [103, 385] width 111 height 17
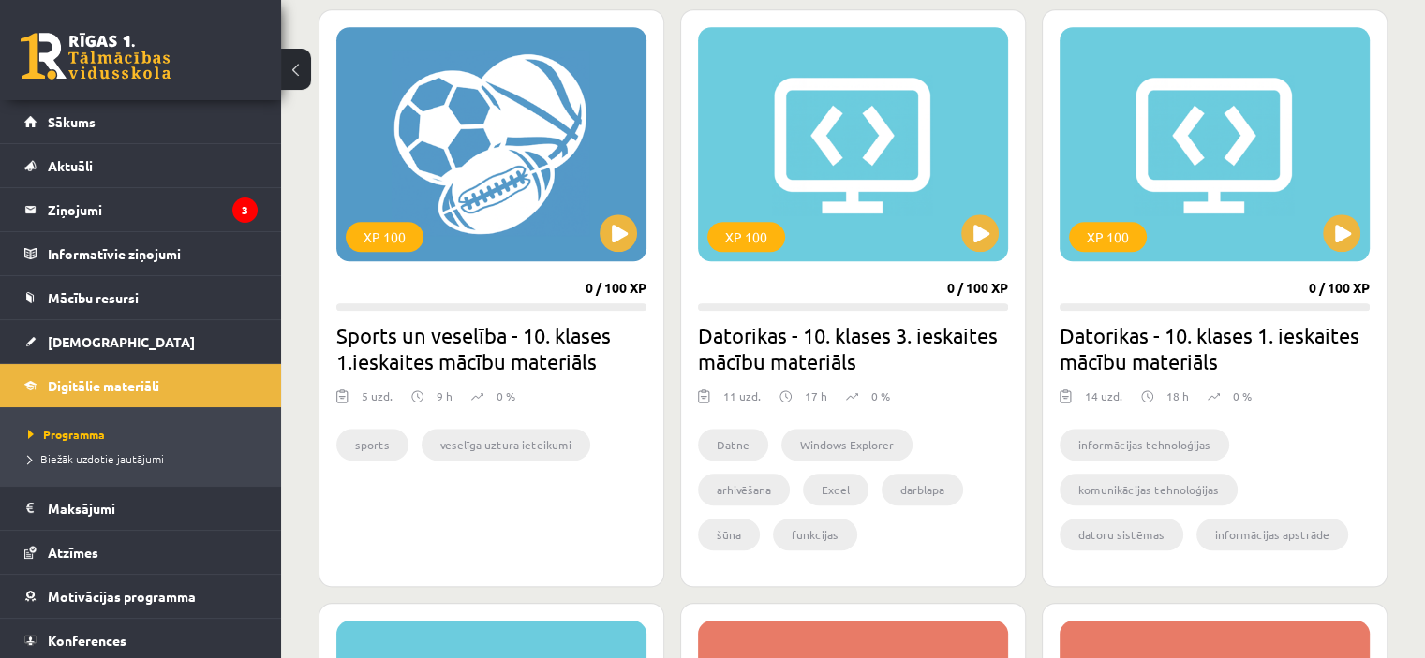
scroll to position [1607, 0]
click at [626, 232] on button at bounding box center [617, 232] width 37 height 37
